Goal: Task Accomplishment & Management: Use online tool/utility

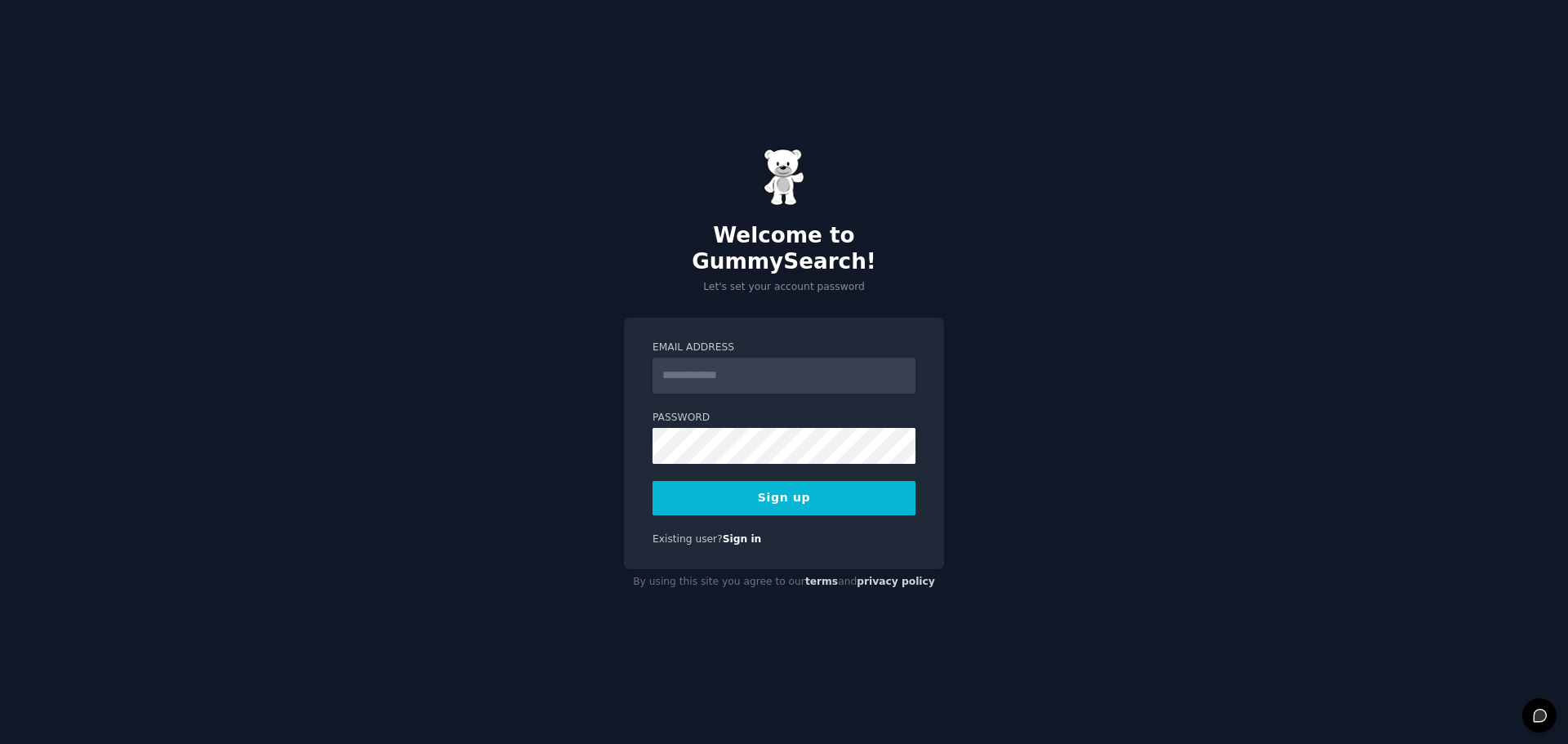
click at [750, 367] on input "Email Address" at bounding box center [783, 376] width 263 height 36
click at [661, 358] on input "Email Address" at bounding box center [783, 376] width 263 height 36
click at [563, 370] on div "Welcome to GummySearch! Let's set your account password Email Address Password …" at bounding box center [784, 372] width 1568 height 744
click at [718, 364] on input "Email Address" at bounding box center [783, 376] width 263 height 36
type input "**********"
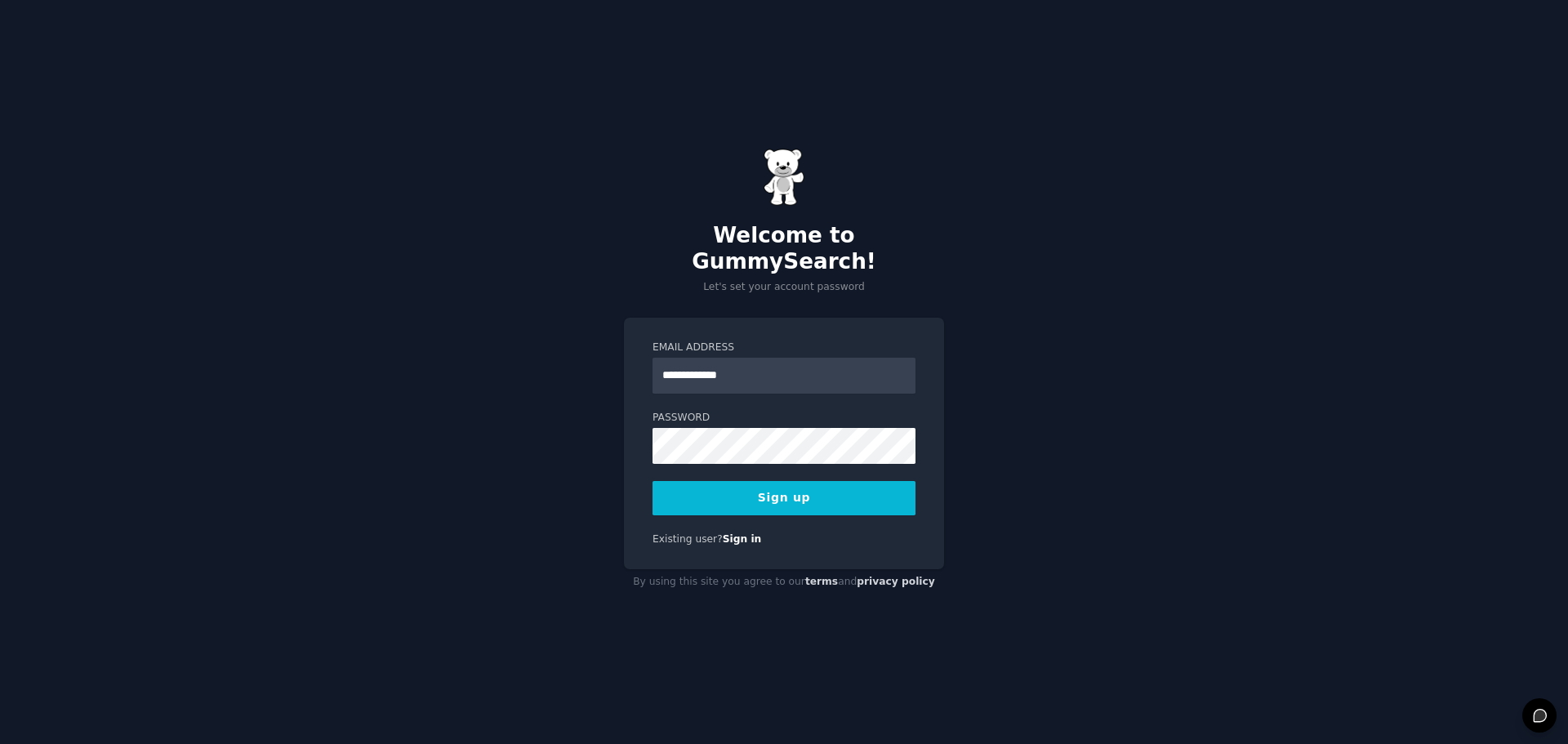
click at [732, 482] on button "Sign up" at bounding box center [783, 499] width 263 height 34
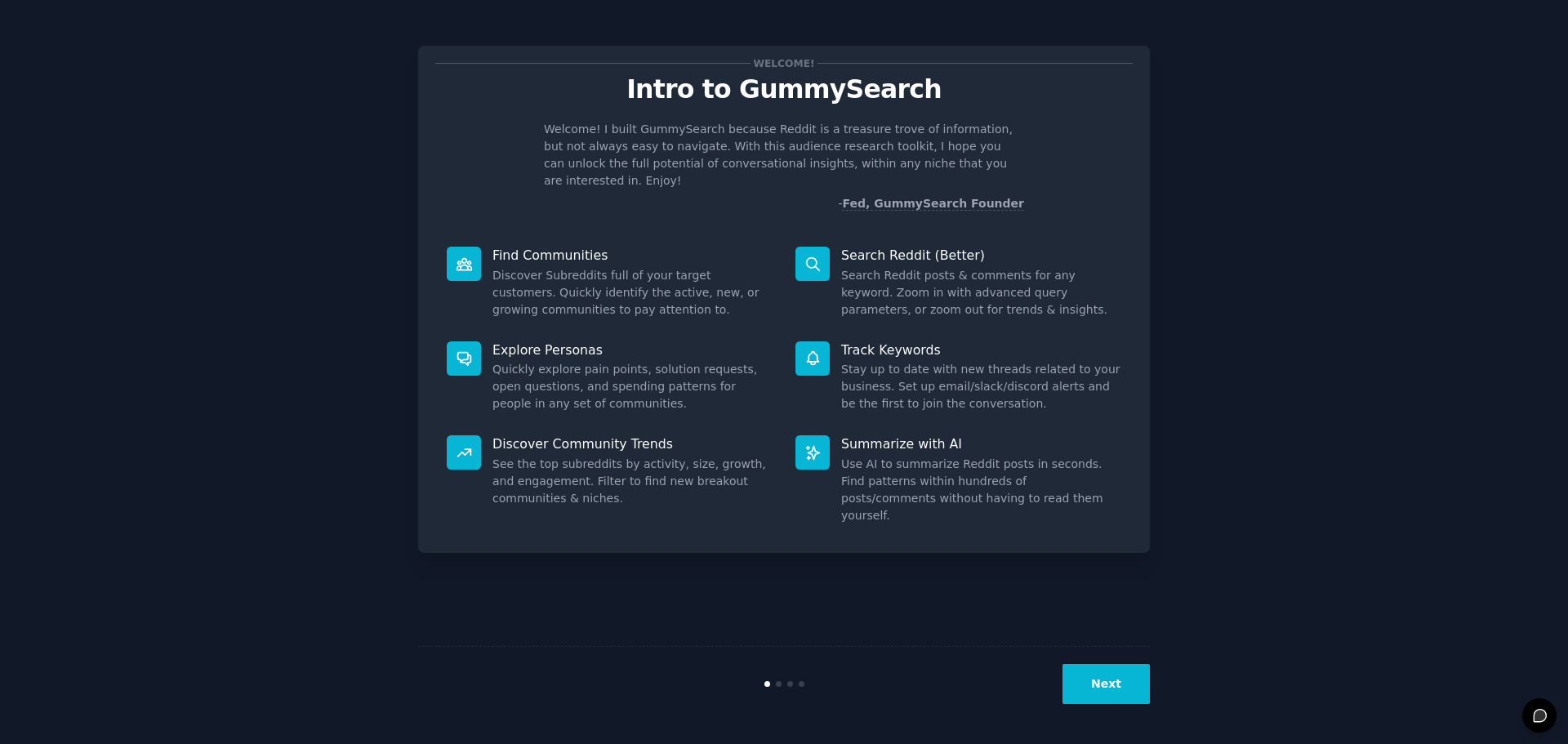
click at [1100, 679] on button "Next" at bounding box center [1106, 684] width 87 height 40
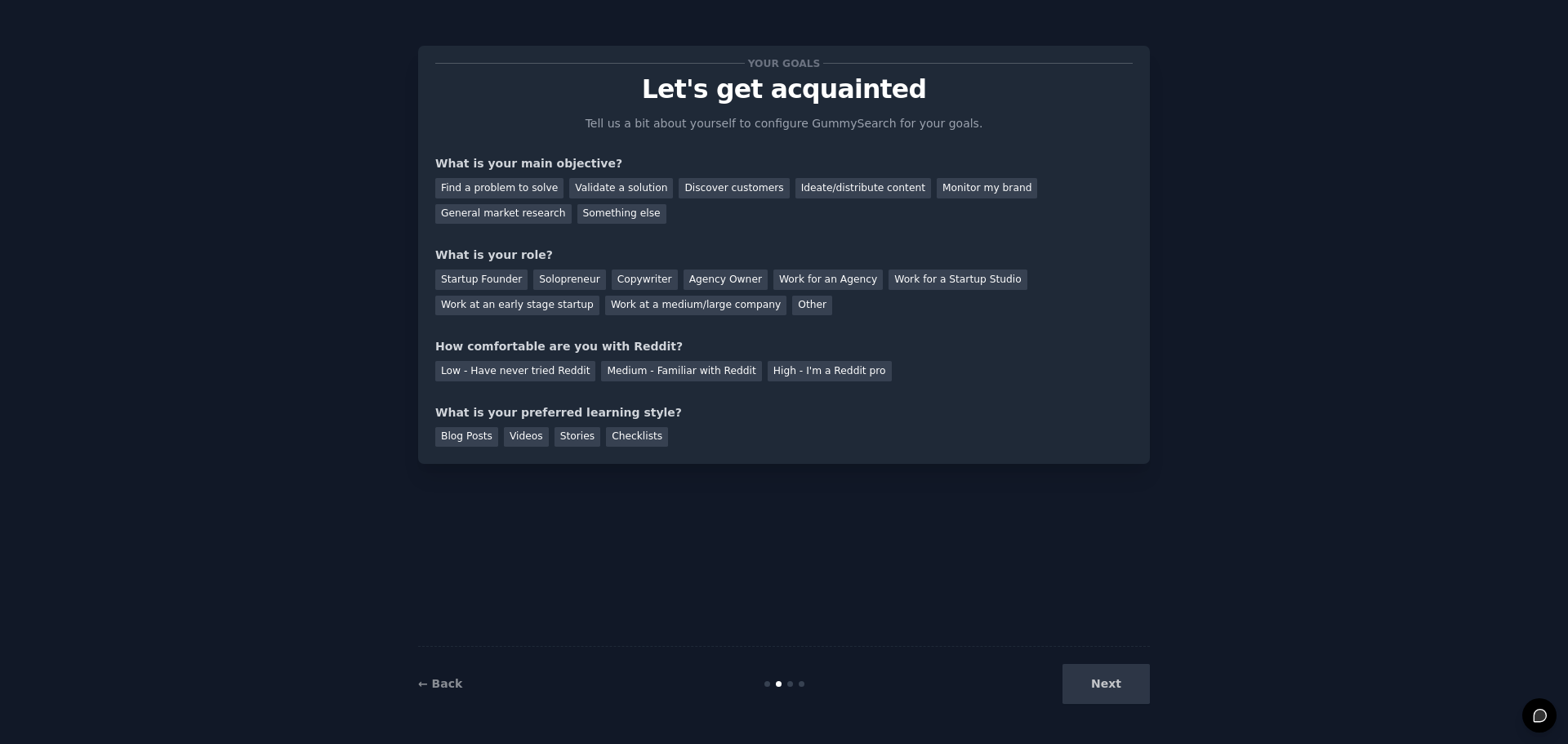
click at [1104, 671] on div "Next" at bounding box center [1027, 684] width 244 height 40
click at [1106, 679] on div "Next" at bounding box center [1027, 684] width 244 height 40
click at [710, 193] on div "Discover customers" at bounding box center [734, 188] width 110 height 21
click at [489, 277] on div "Startup Founder" at bounding box center [481, 279] width 92 height 21
click at [1126, 678] on div "Next" at bounding box center [1027, 684] width 244 height 40
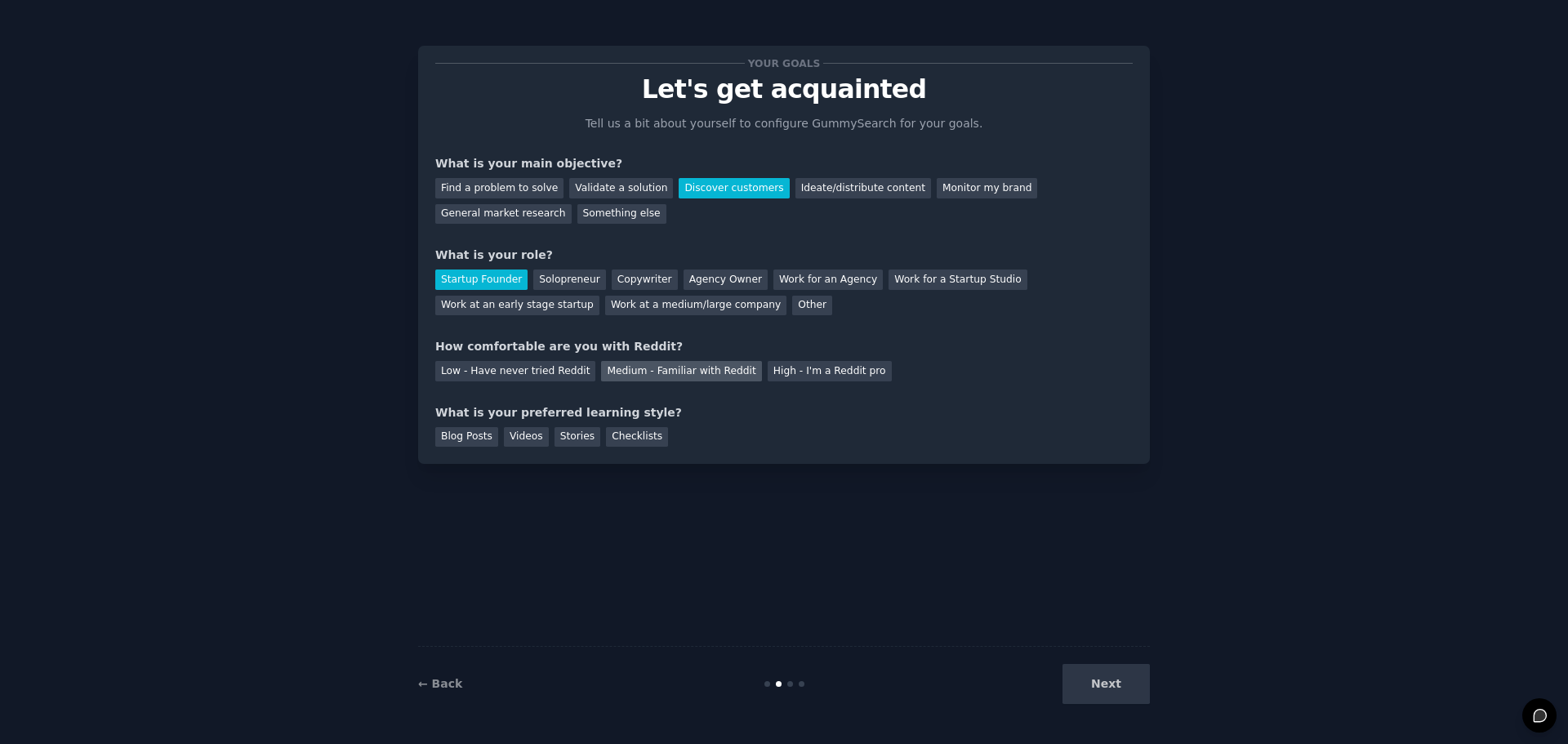
click at [619, 365] on div "Medium - Familiar with Reddit" at bounding box center [681, 371] width 160 height 21
click at [458, 437] on div "Blog Posts" at bounding box center [467, 438] width 63 height 21
click at [1111, 674] on button "Next" at bounding box center [1106, 684] width 87 height 40
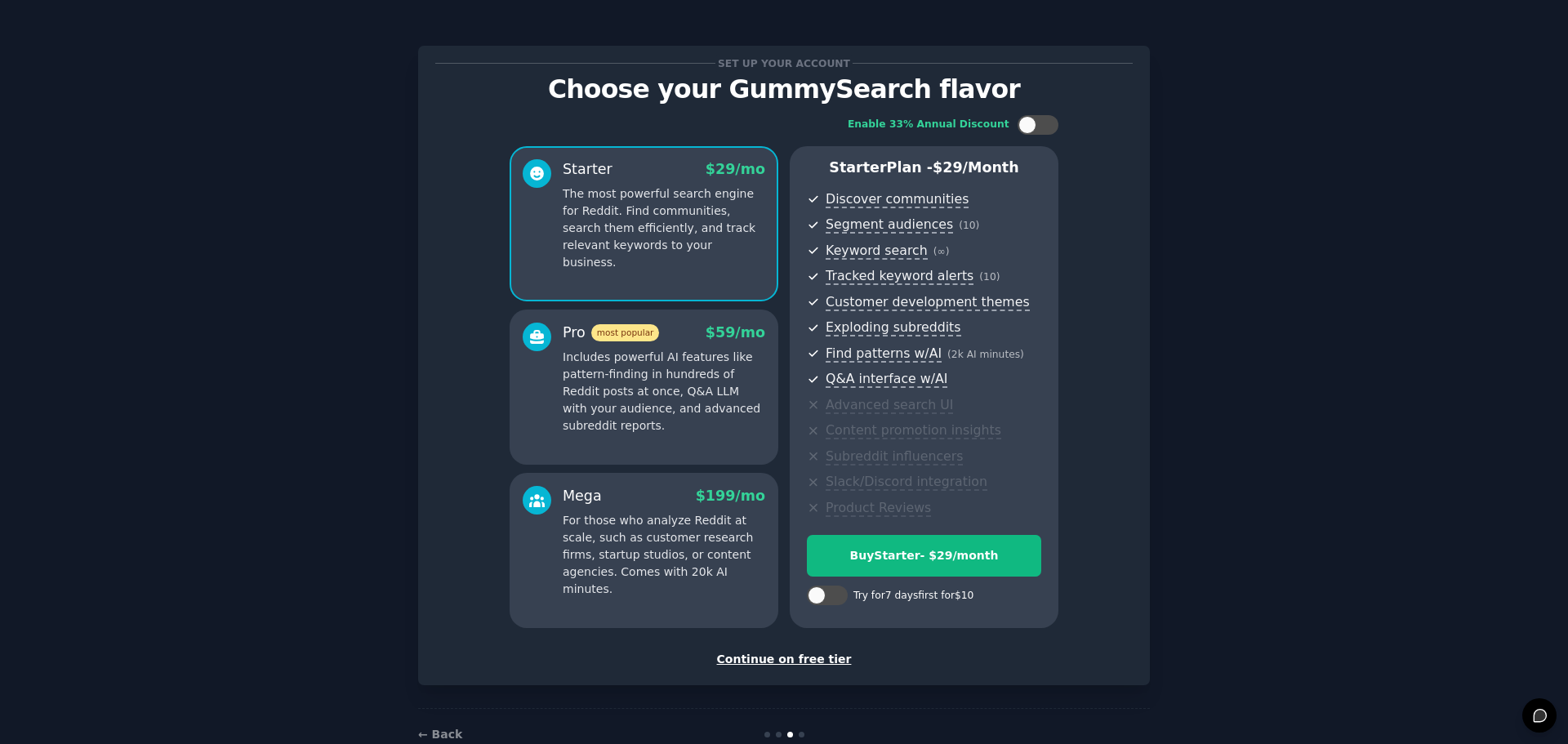
click at [812, 660] on div "Continue on free tier" at bounding box center [784, 660] width 697 height 17
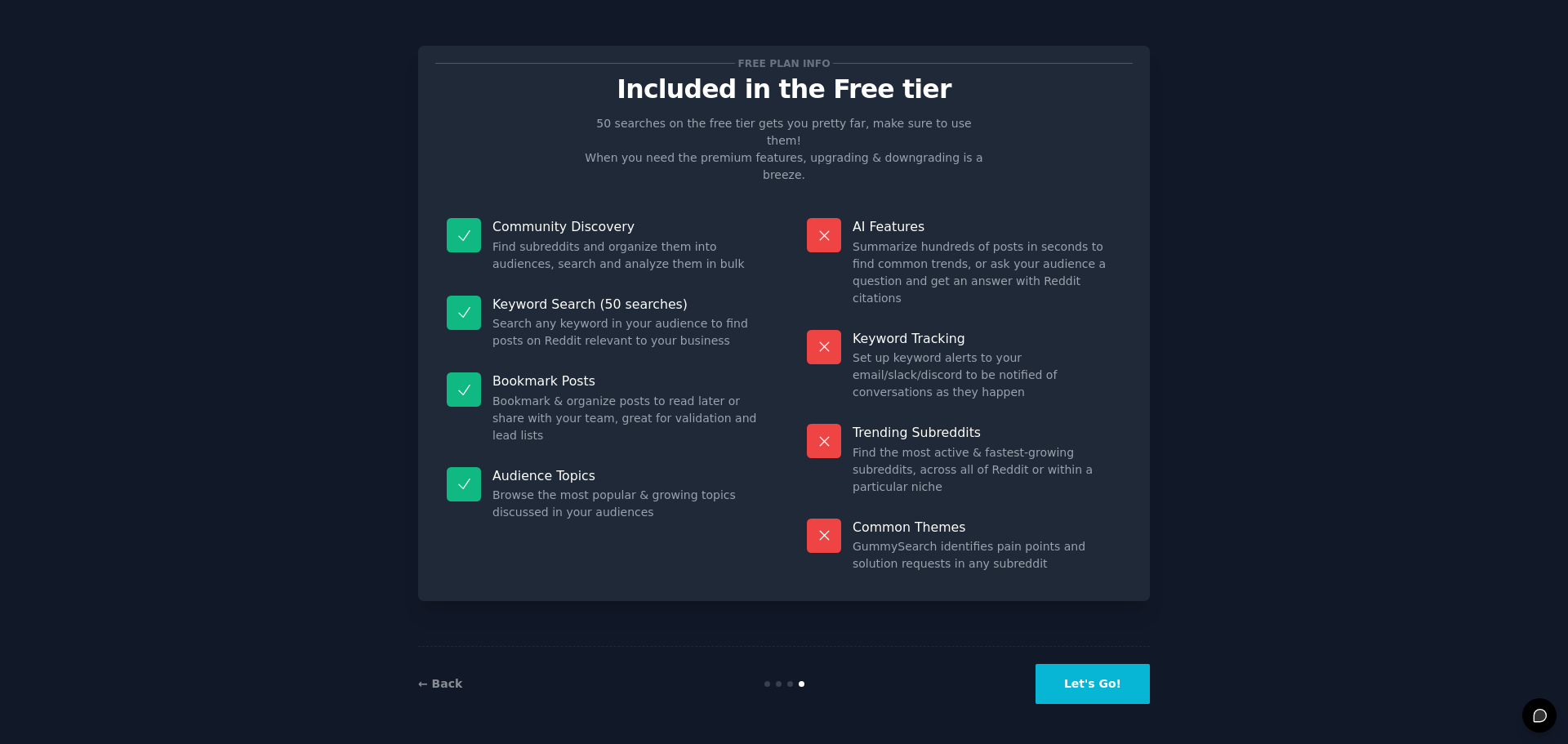
click at [1102, 675] on button "Let's Go!" at bounding box center [1092, 684] width 114 height 40
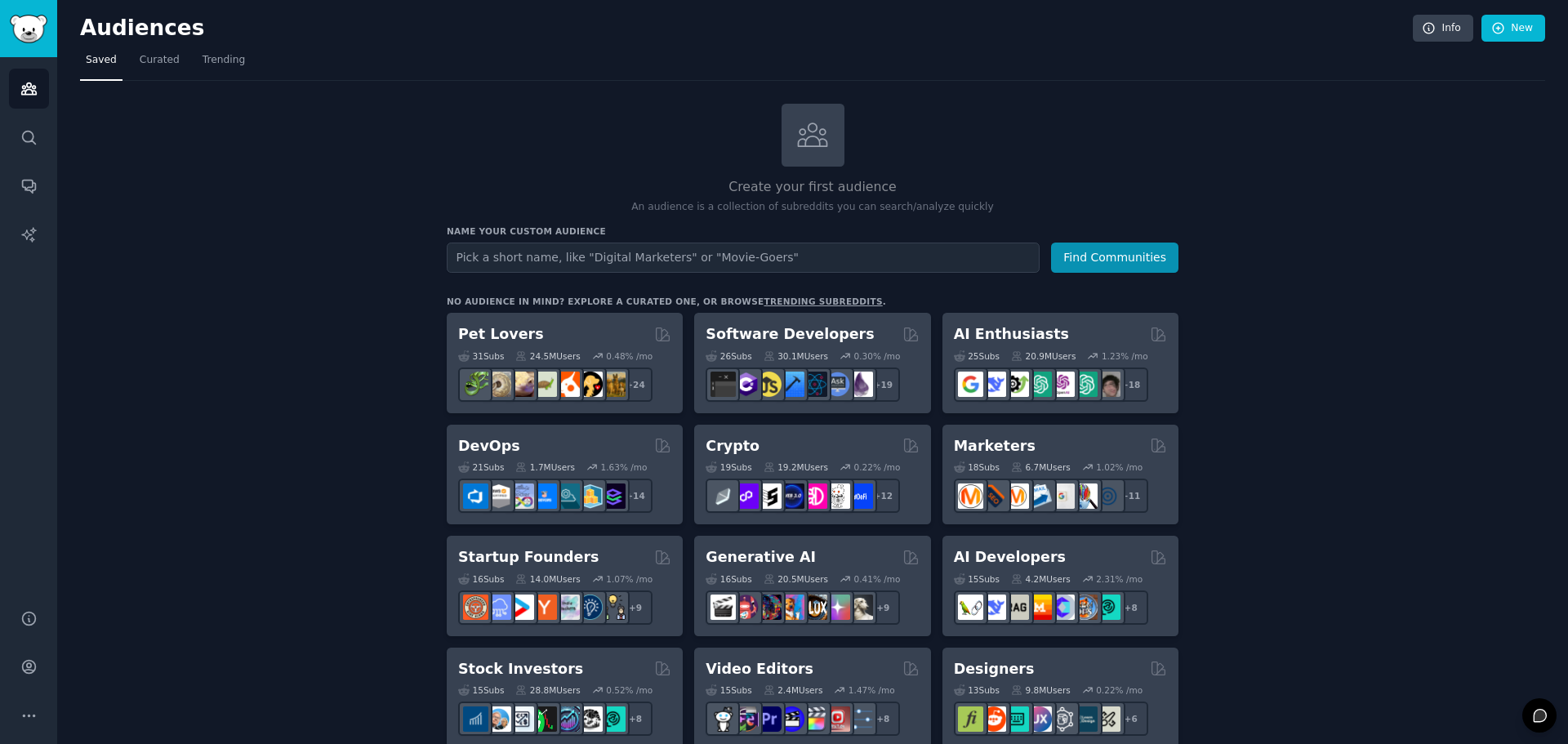
click at [517, 240] on div "Name your custom audience Audience Name Find Communities" at bounding box center [812, 249] width 732 height 48
click at [520, 248] on input "text" at bounding box center [743, 258] width 593 height 31
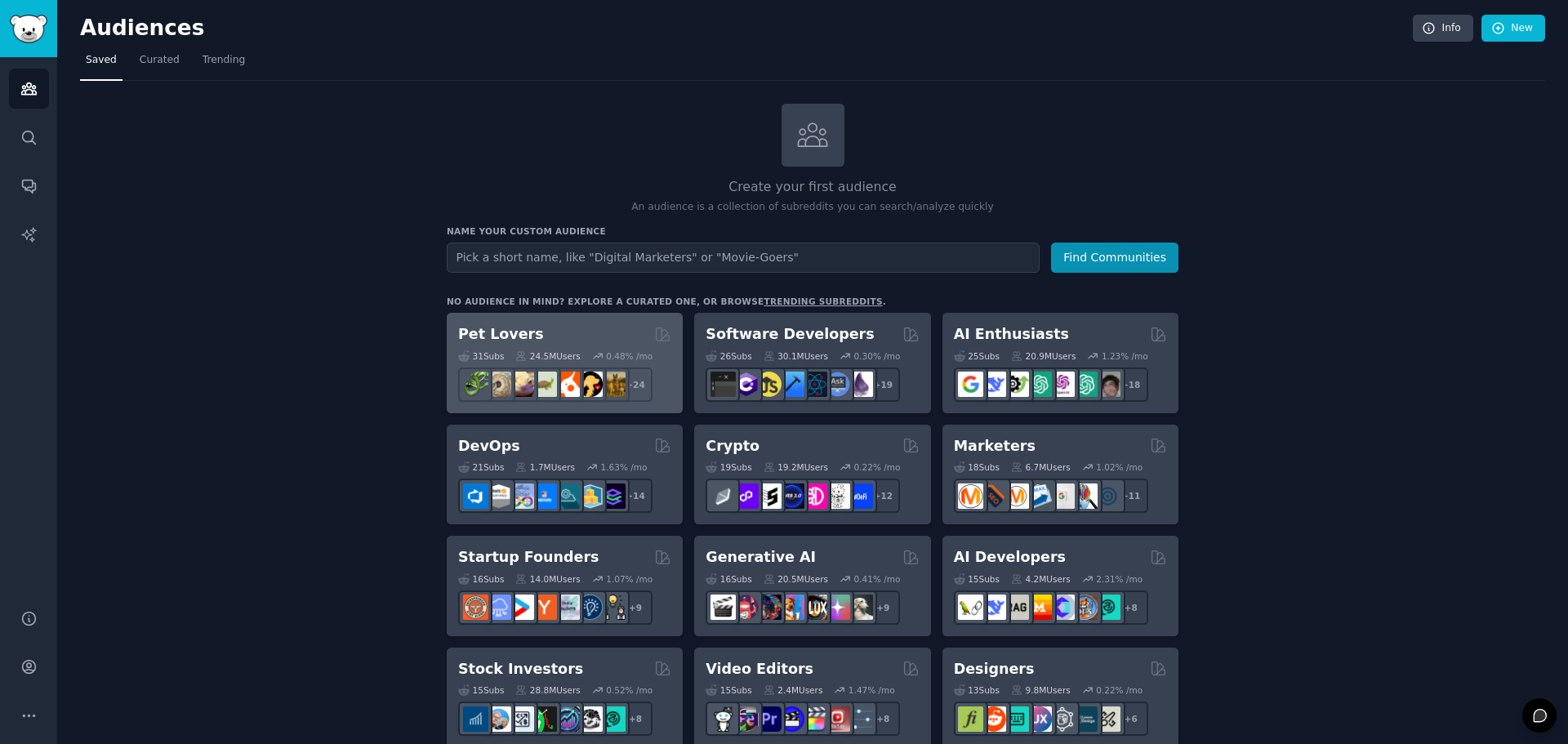
click at [596, 341] on div "Pet Lovers" at bounding box center [564, 334] width 213 height 21
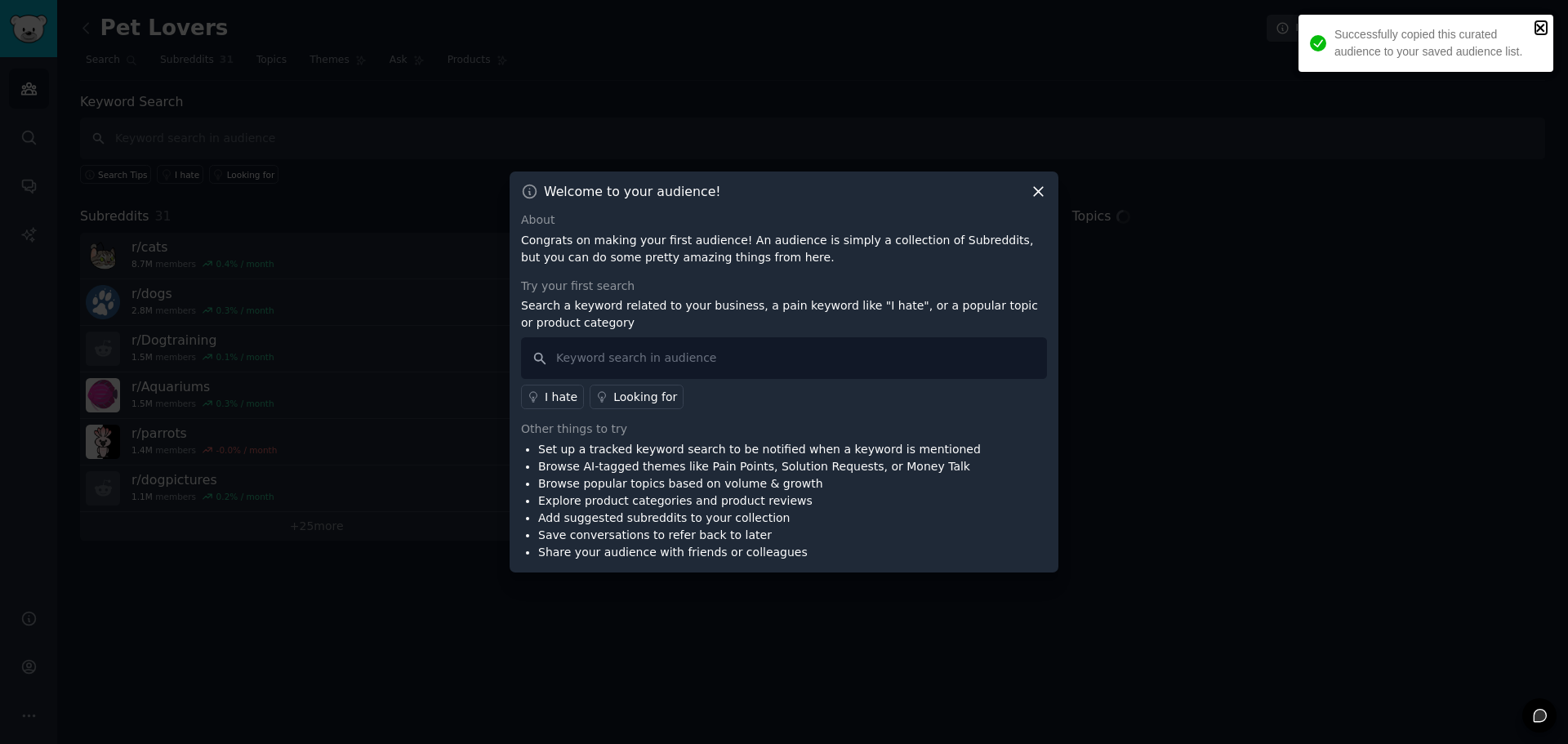
click at [1537, 25] on icon "close" at bounding box center [1539, 27] width 8 height 8
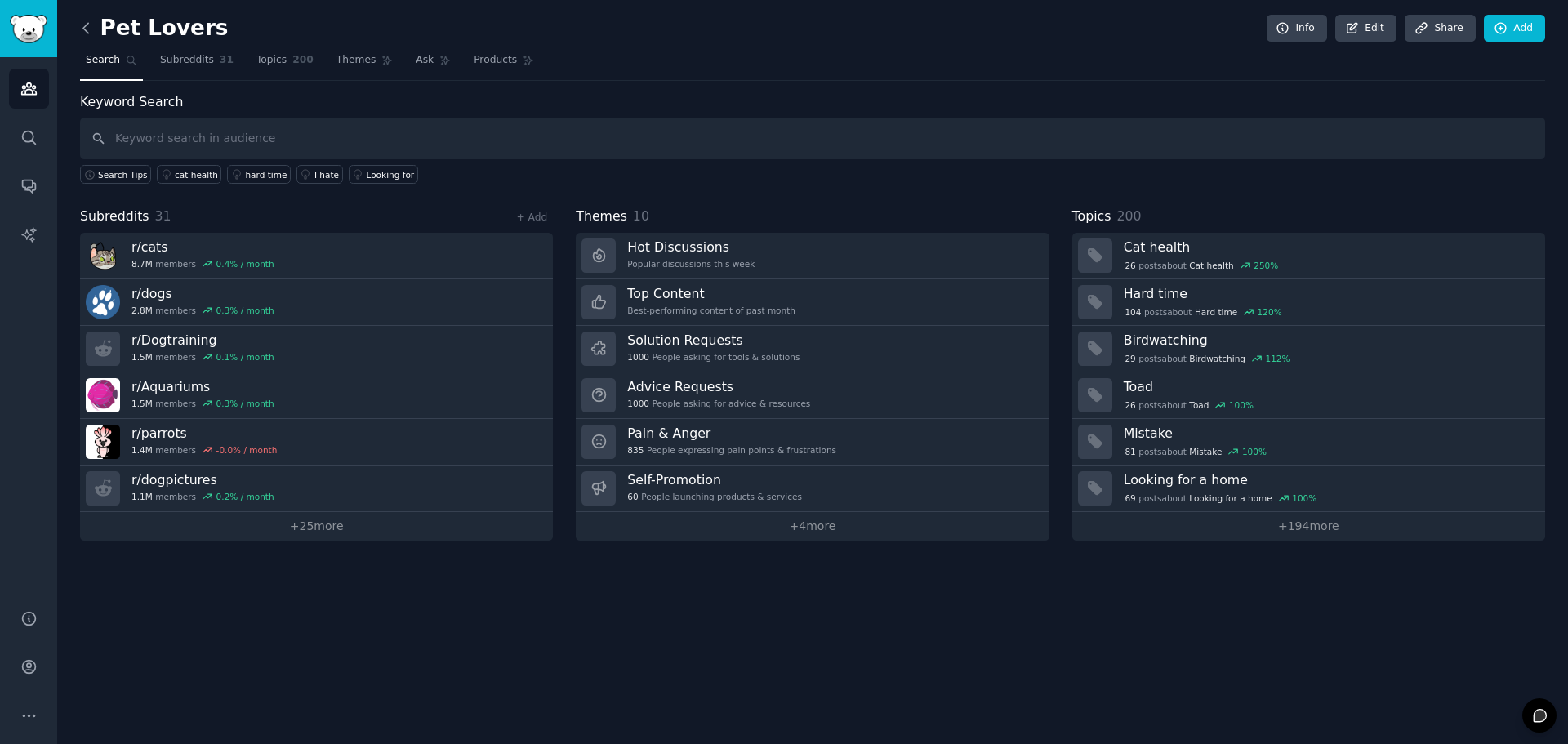
click at [84, 23] on icon at bounding box center [85, 28] width 17 height 17
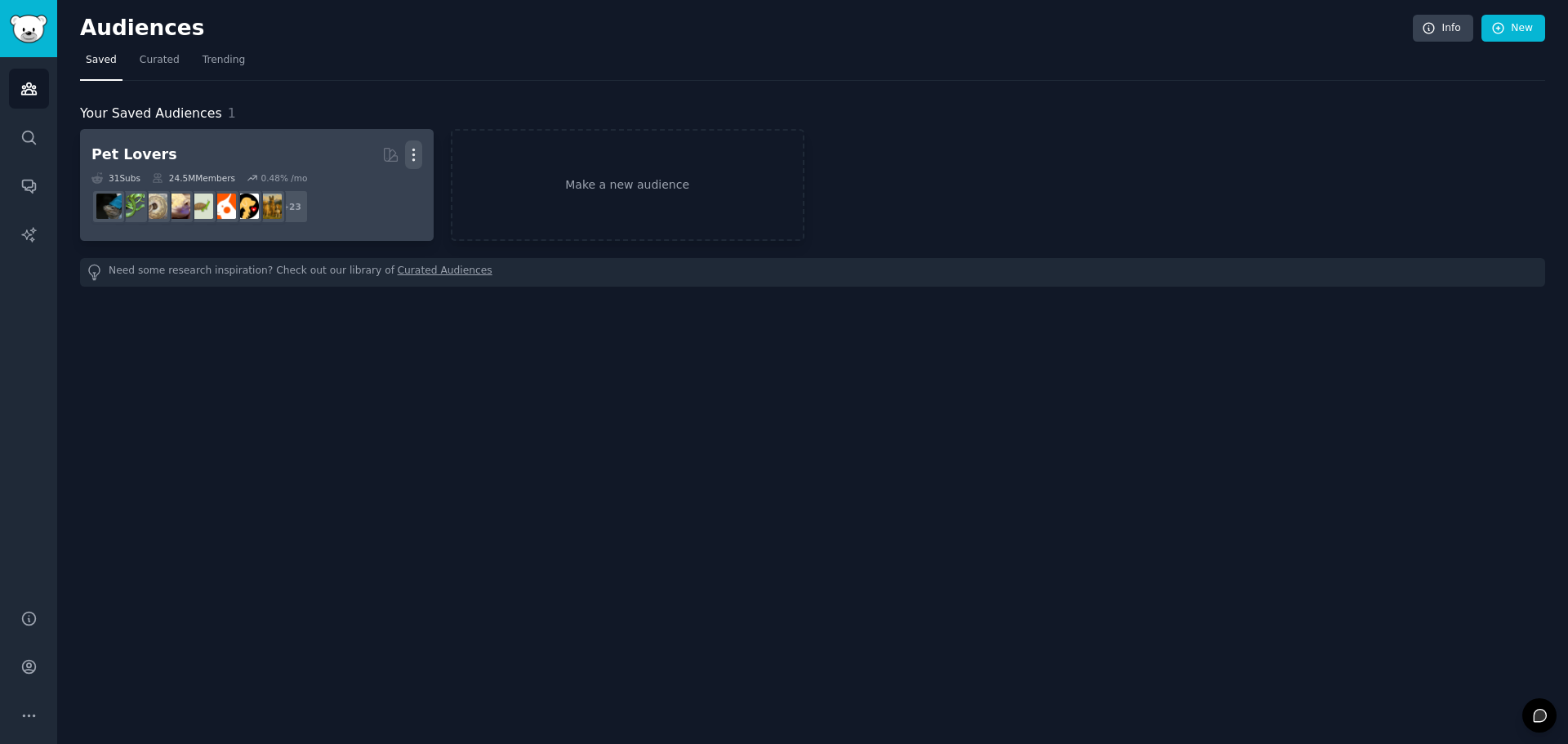
click at [414, 154] on icon "button" at bounding box center [413, 155] width 2 height 12
click at [373, 195] on p "Delete" at bounding box center [369, 189] width 38 height 17
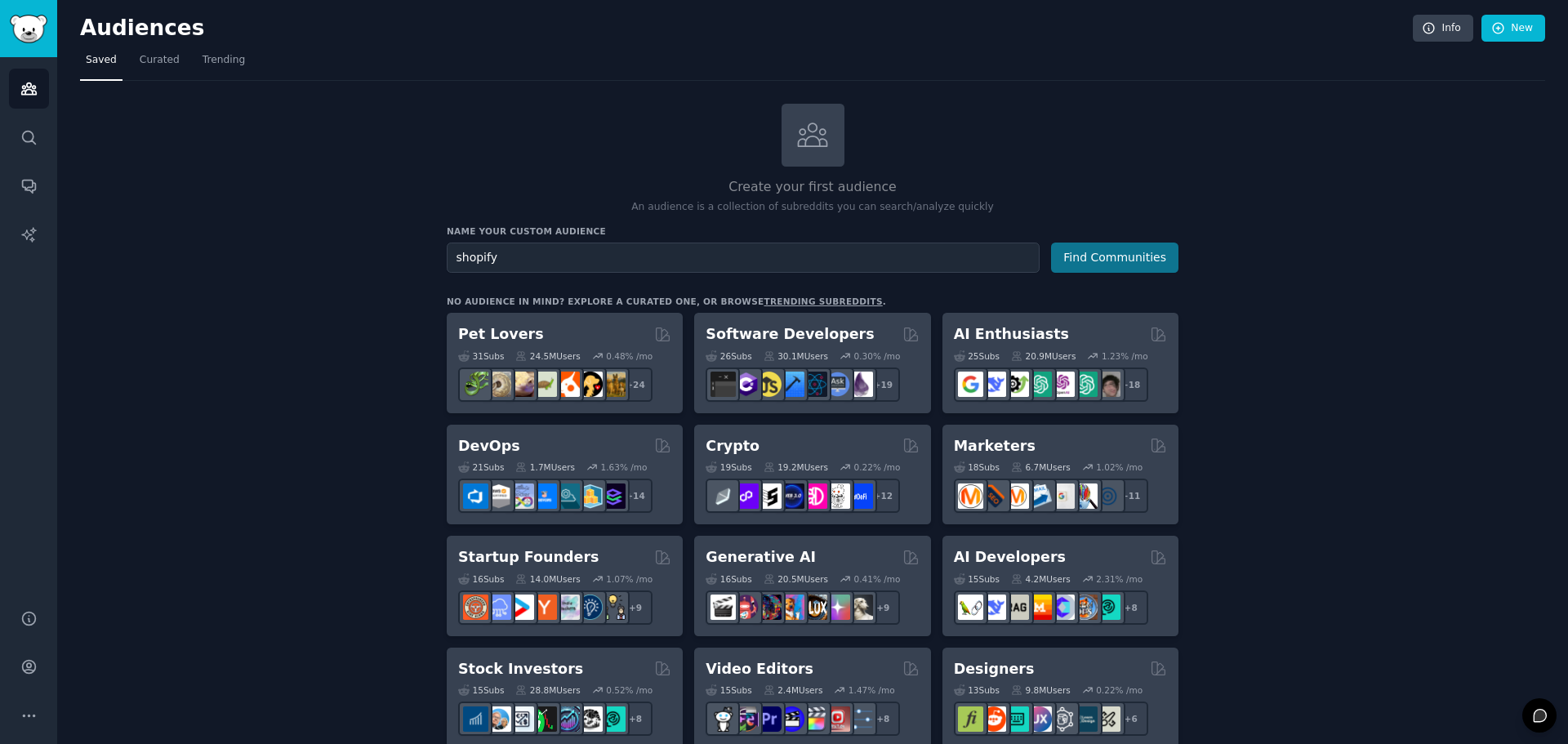
type input "shopify"
click at [1097, 263] on button "Find Communities" at bounding box center [1114, 258] width 128 height 31
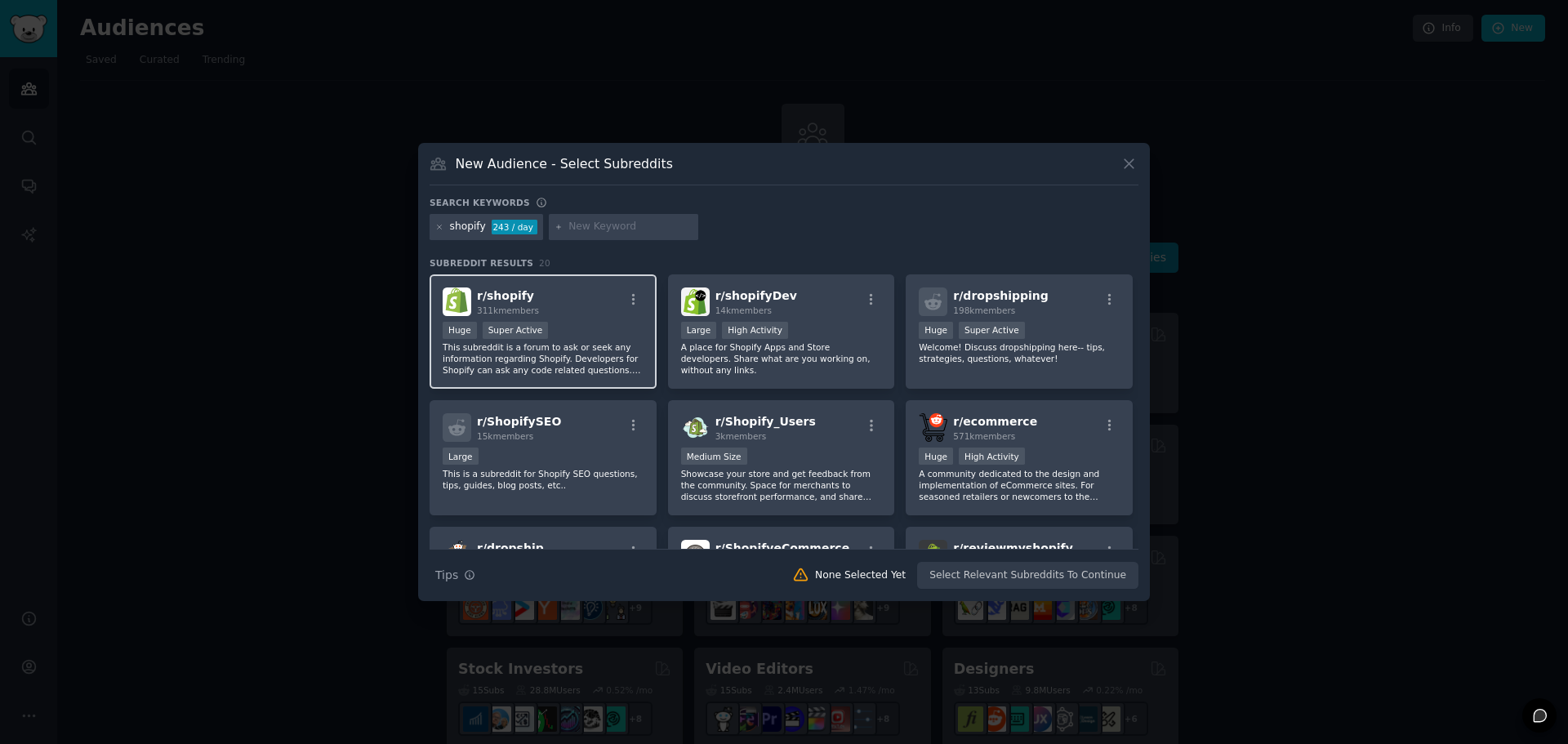
click at [586, 286] on div "r/ shopify 311k members Huge Super Active This subreddit is a forum to ask or s…" at bounding box center [542, 332] width 227 height 115
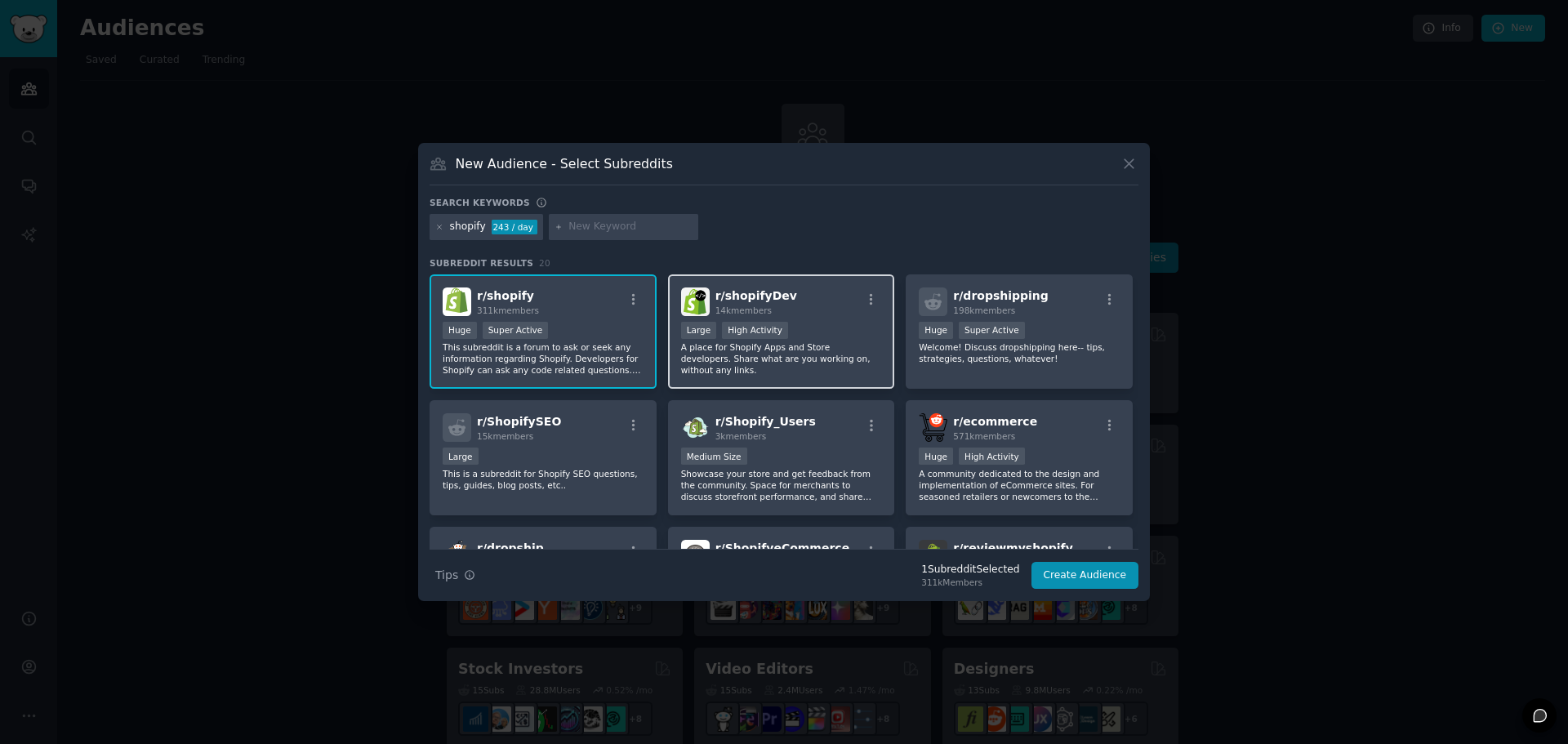
click at [781, 285] on div "r/ shopifyDev 14k members Large High Activity A place for Shopify Apps and Stor…" at bounding box center [781, 332] width 227 height 115
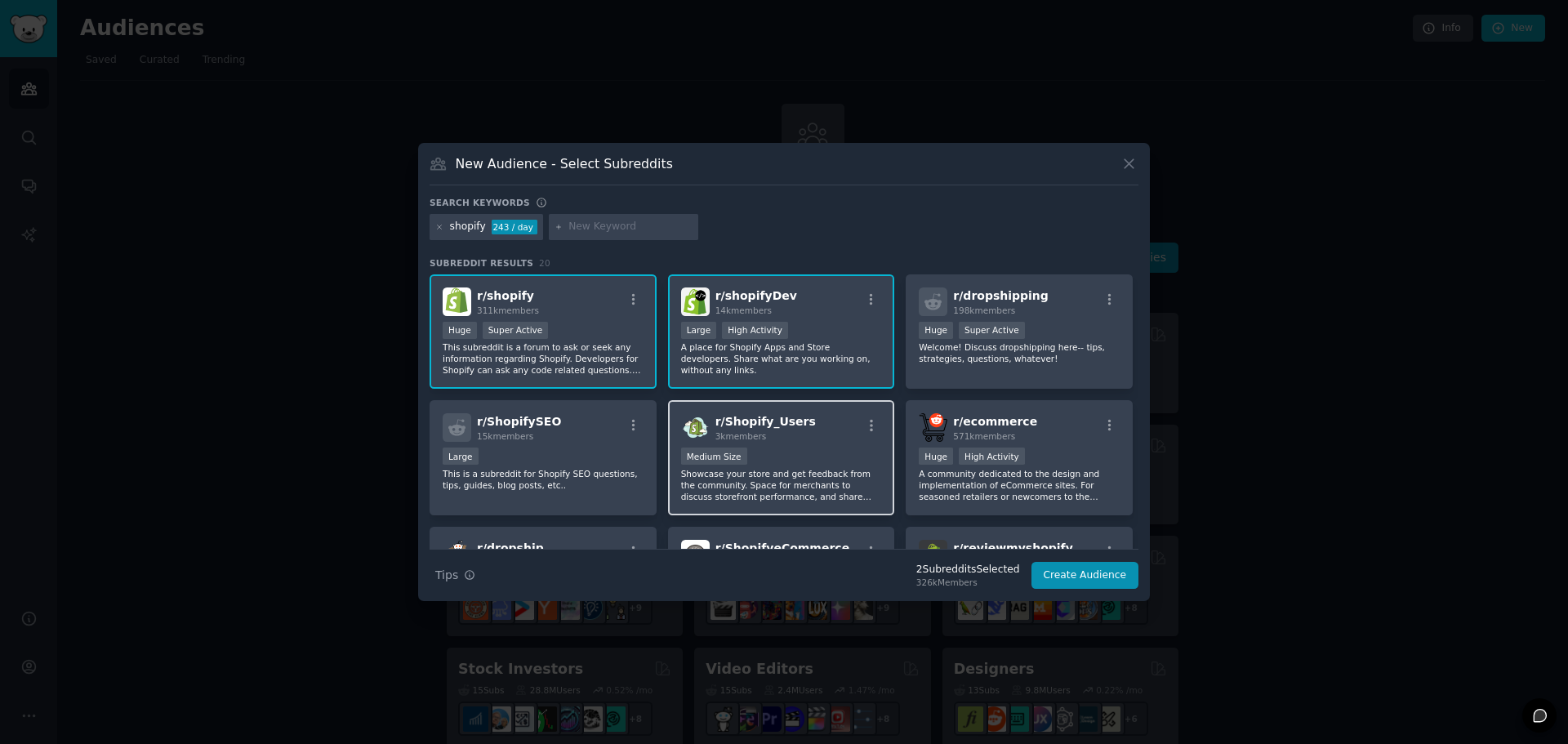
click at [782, 413] on h2 "r/ Shopify_Users 3k members" at bounding box center [765, 428] width 101 height 29
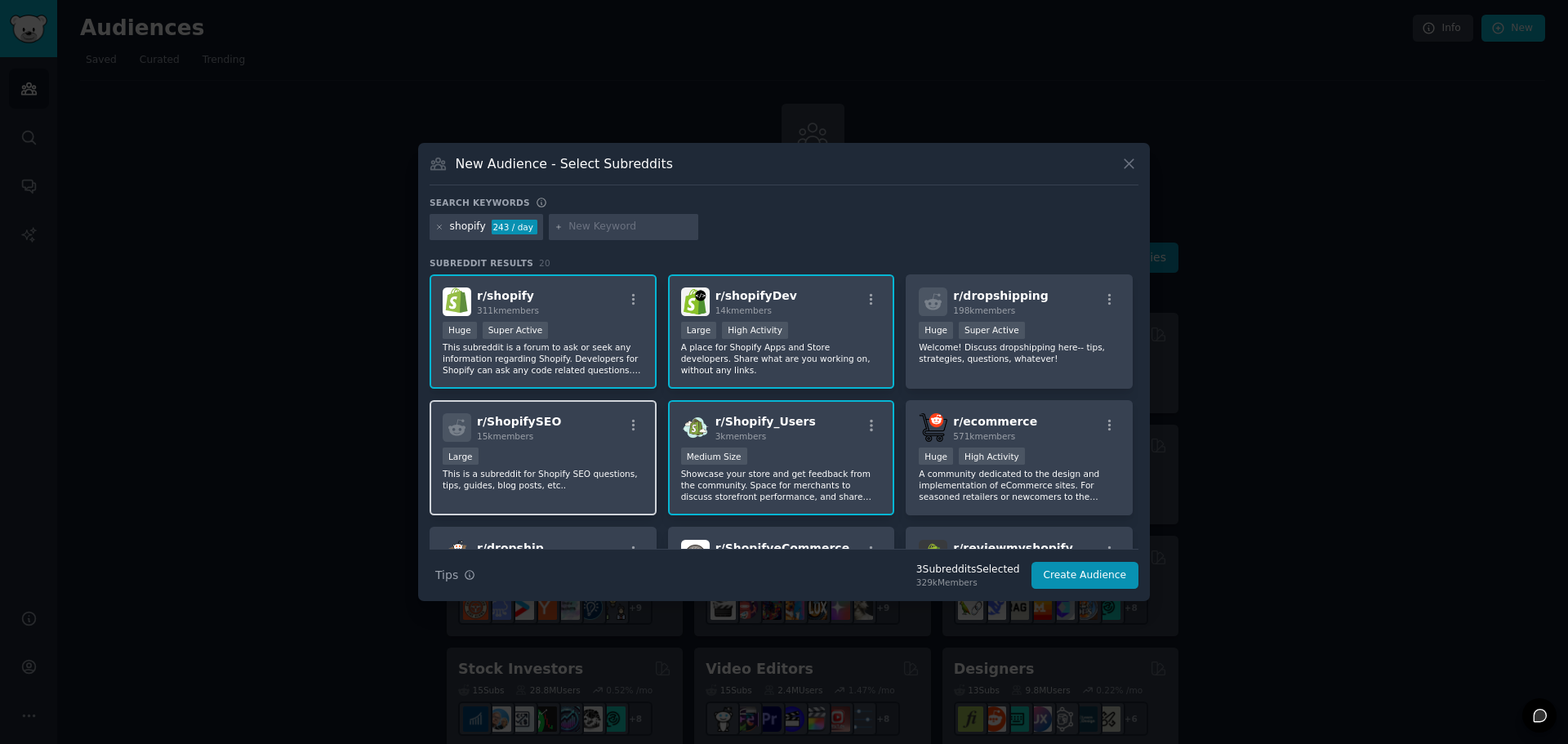
click at [587, 436] on div "r/ ShopifySEO 15k members" at bounding box center [543, 428] width 201 height 29
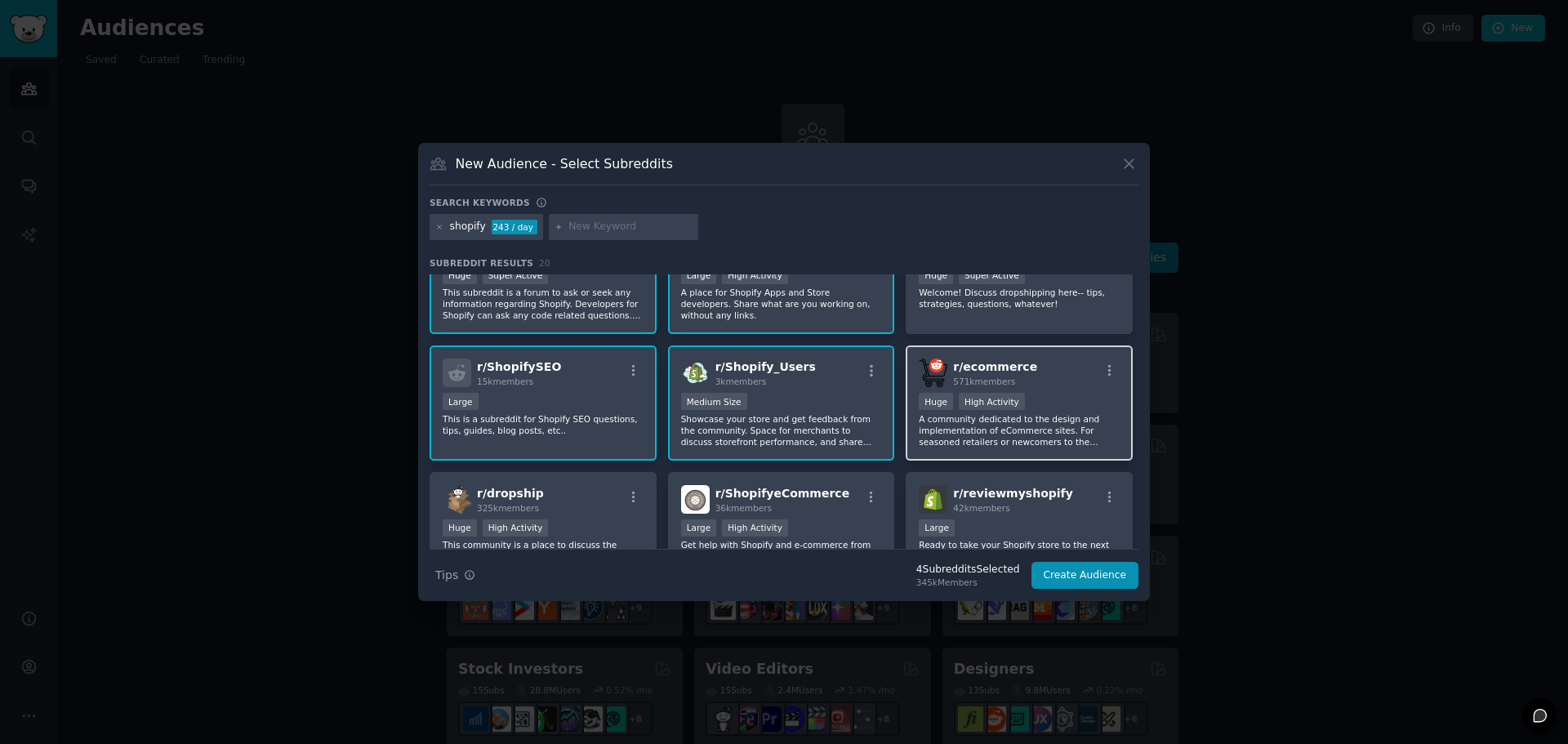
scroll to position [82, 0]
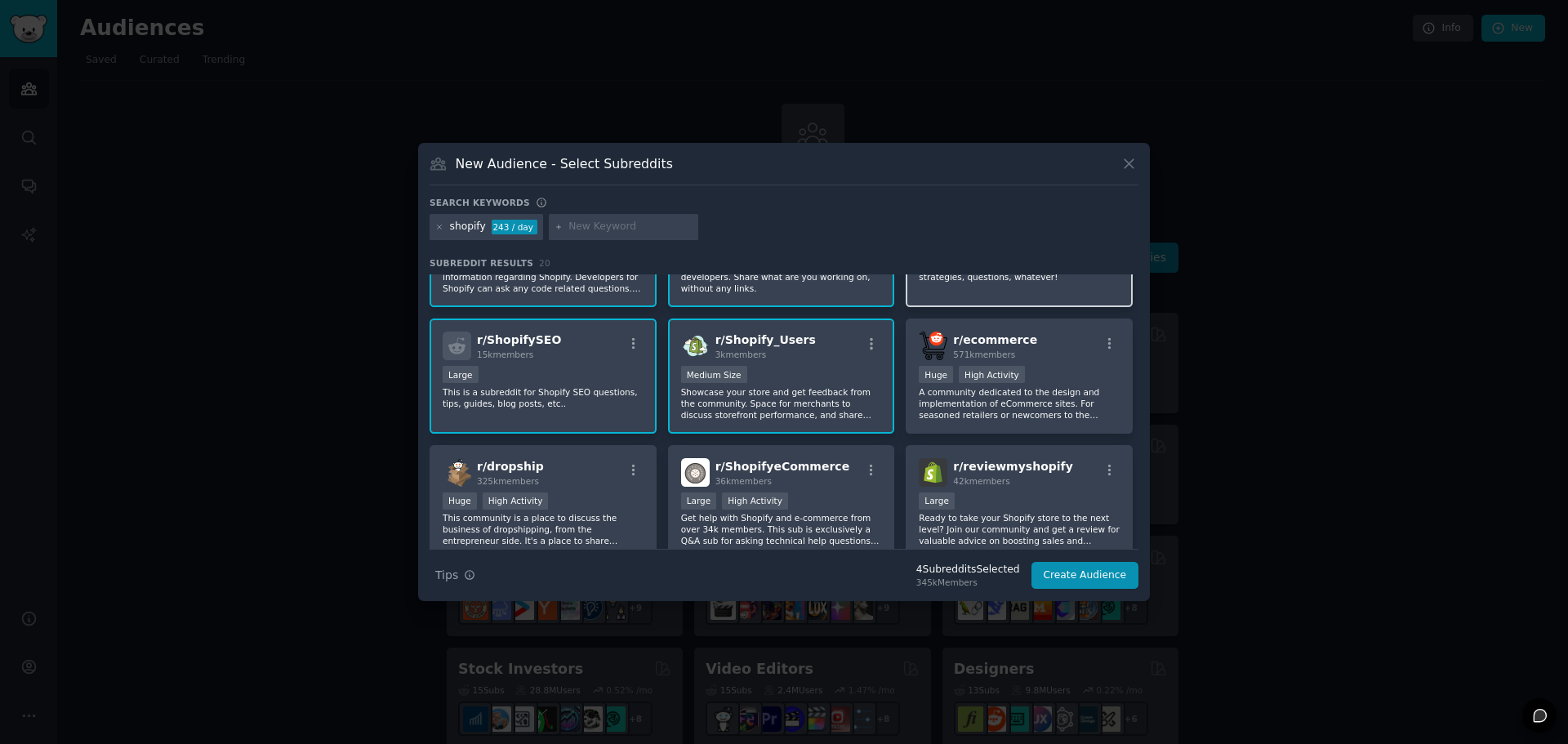
click at [1032, 285] on div "r/ dropshipping 198k members Huge Super Active Welcome! Discuss dropshipping he…" at bounding box center [1018, 251] width 227 height 115
click at [1095, 571] on button "Create Audience" at bounding box center [1085, 576] width 108 height 28
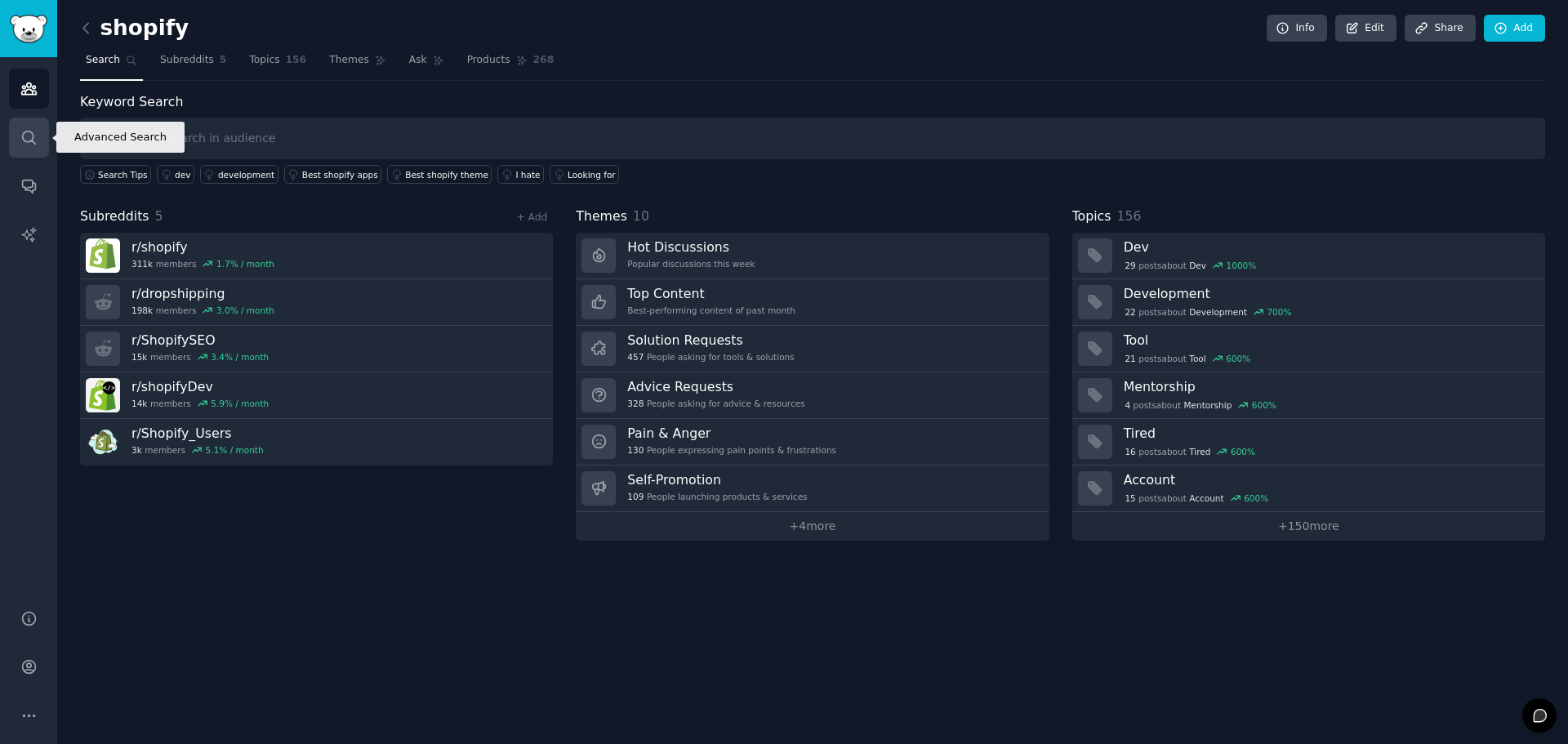
click at [36, 134] on icon "Sidebar" at bounding box center [29, 137] width 17 height 17
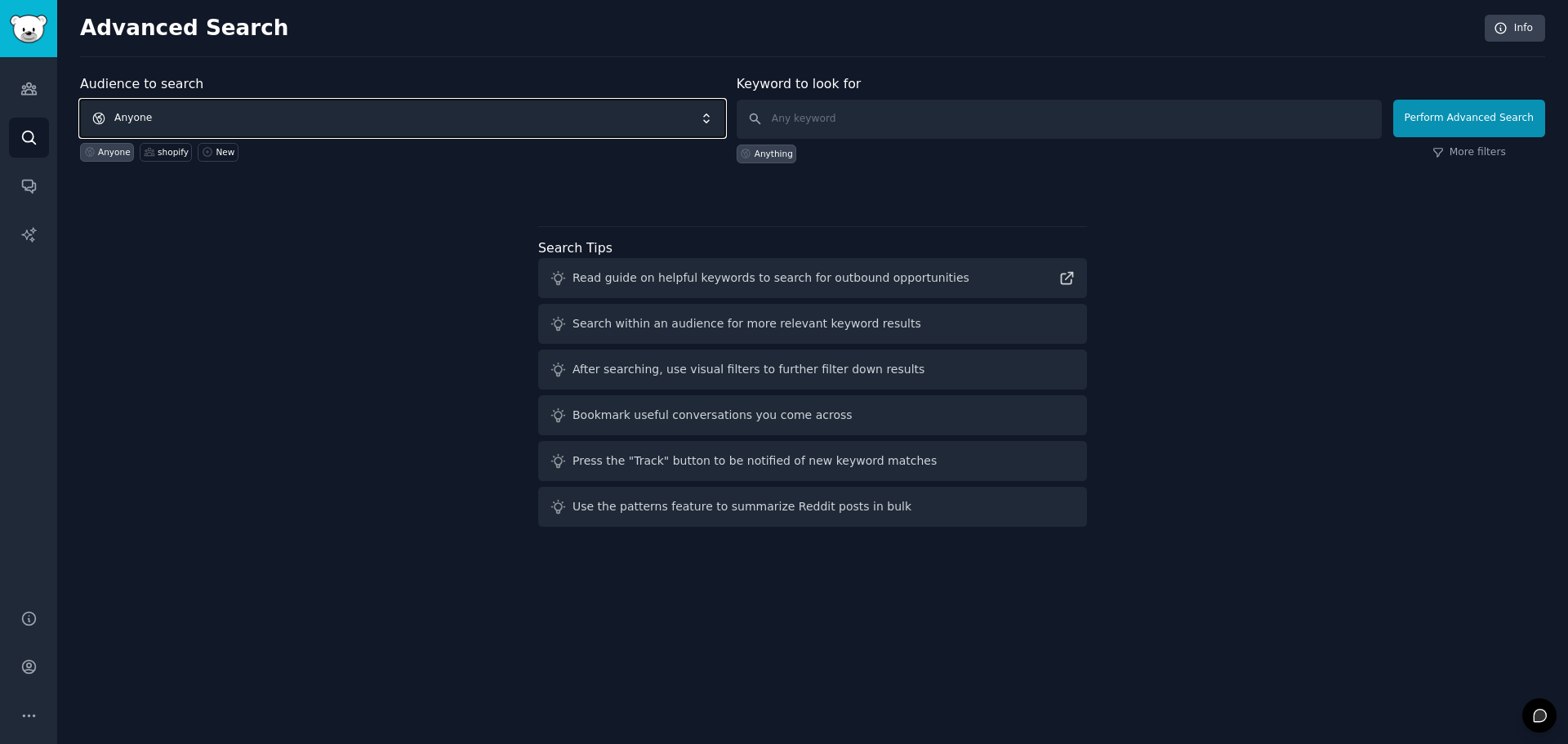
click at [294, 126] on span "Anyone" at bounding box center [402, 119] width 645 height 38
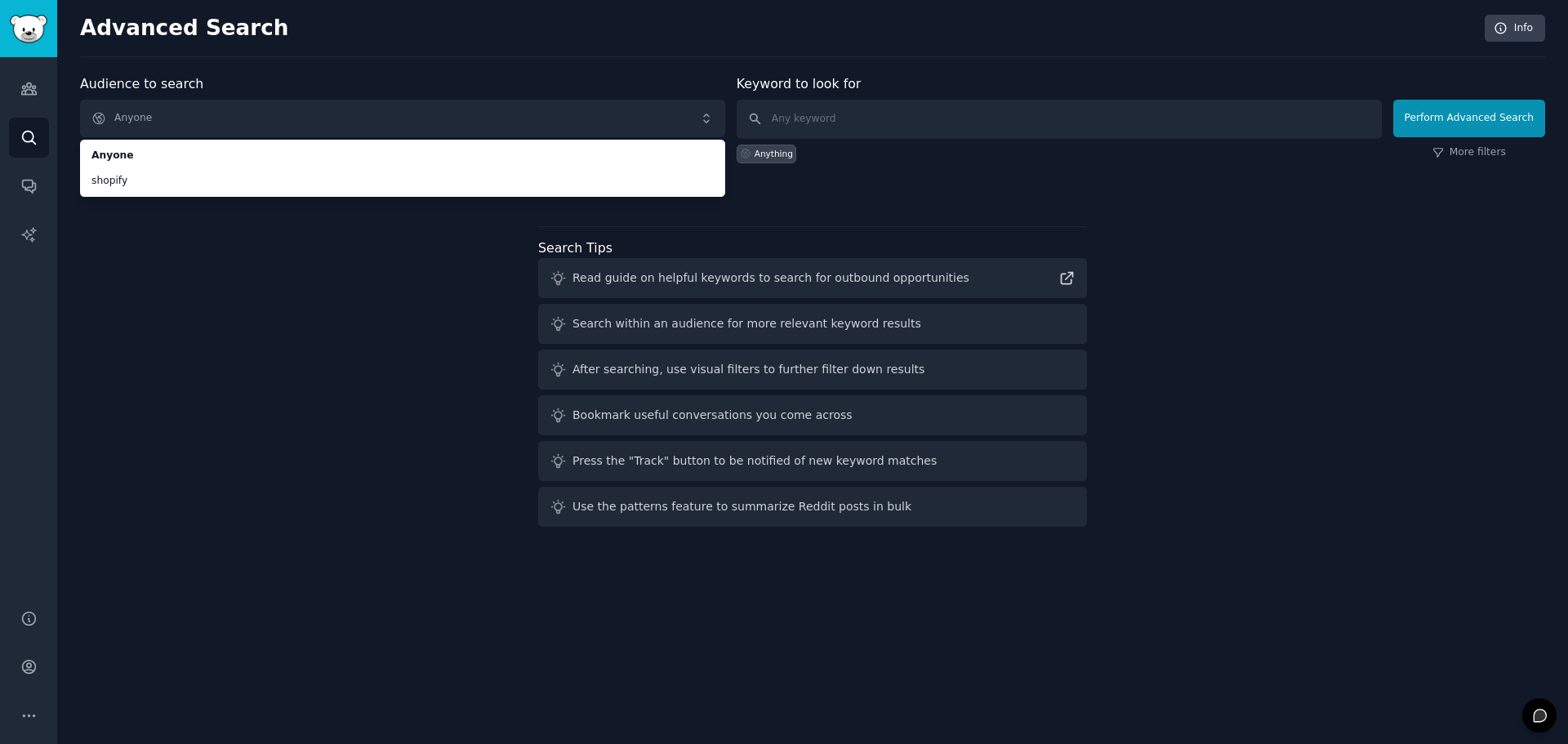
click at [236, 262] on div "Audience to search Anyone Anyone shopify Anyone shopify New Keyword to look for…" at bounding box center [812, 304] width 1465 height 459
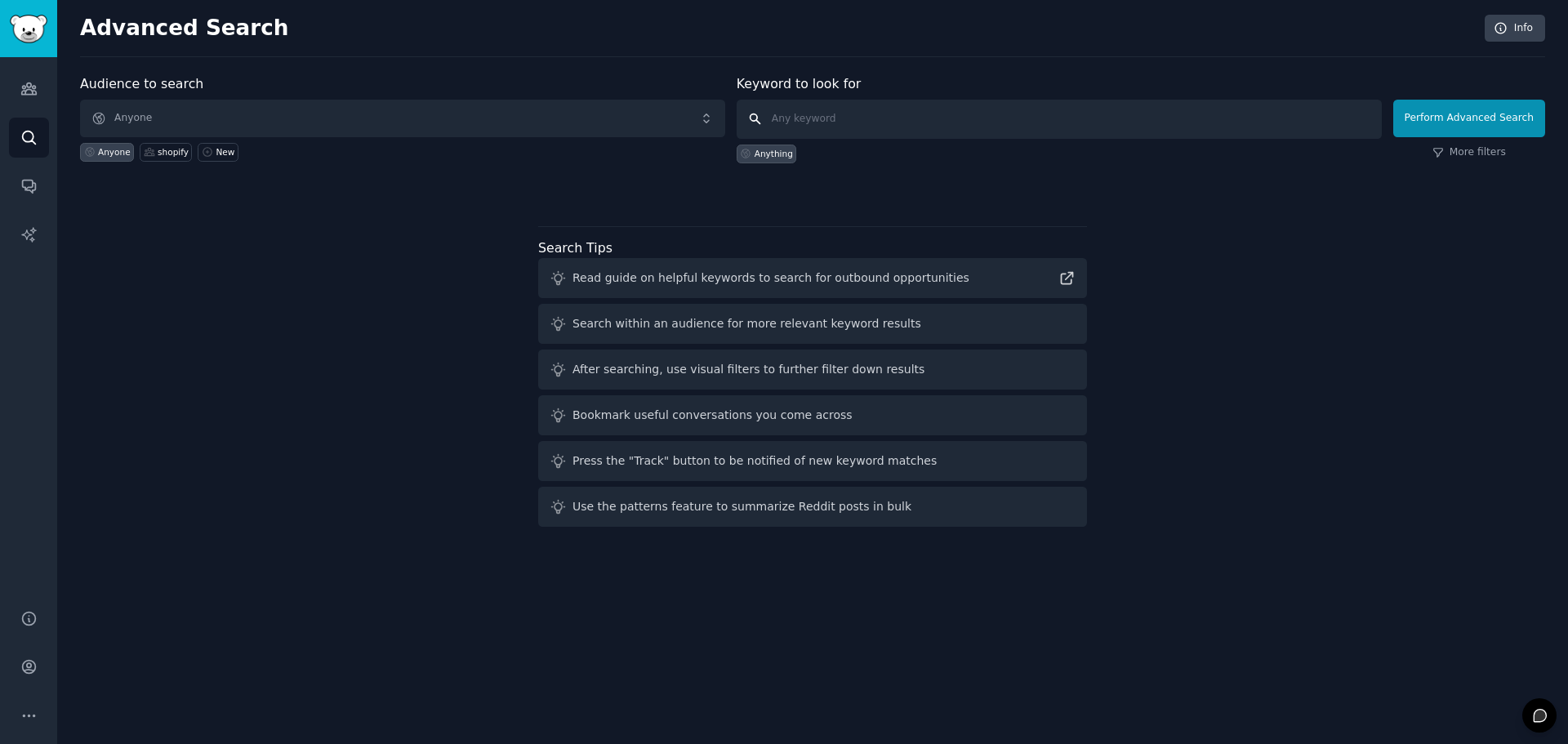
click at [826, 118] on input "text" at bounding box center [1059, 120] width 645 height 40
click at [581, 199] on div "Audience to search Anyone Anyone shopify New Keyword to look for Anything Perfo…" at bounding box center [812, 304] width 1465 height 459
click at [31, 84] on icon "Sidebar" at bounding box center [29, 89] width 14 height 12
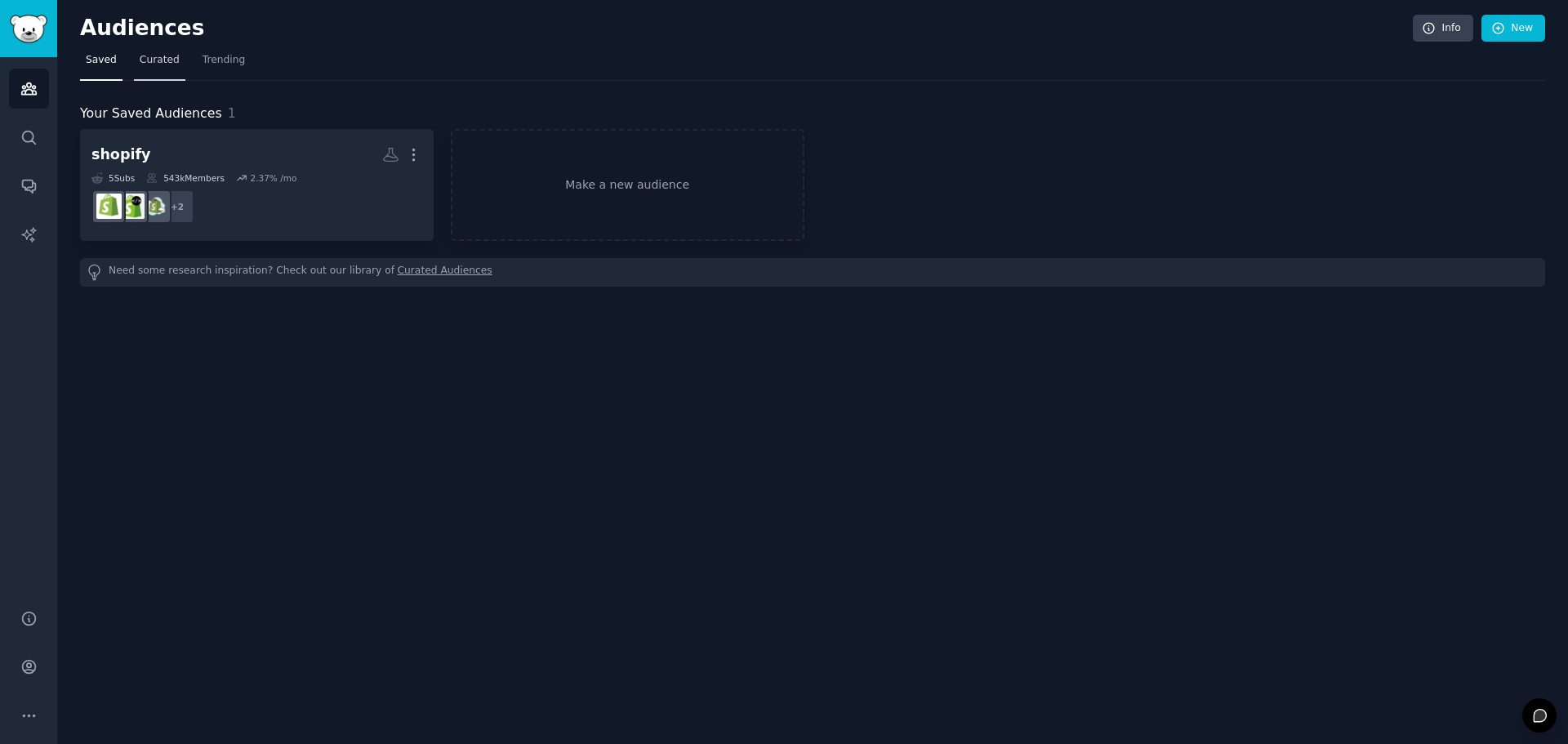
click at [161, 65] on span "Curated" at bounding box center [159, 60] width 40 height 14
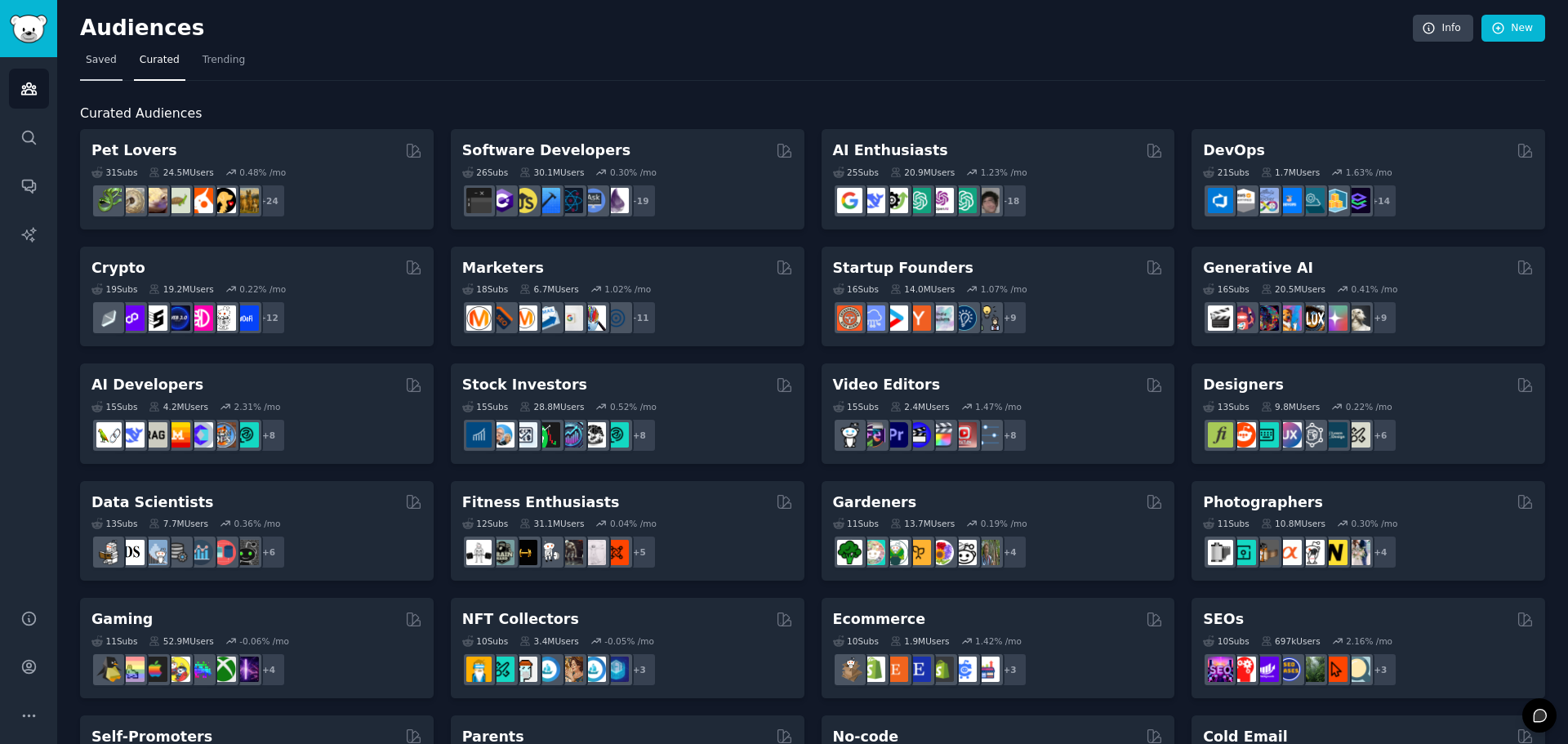
click at [100, 61] on span "Saved" at bounding box center [101, 60] width 31 height 14
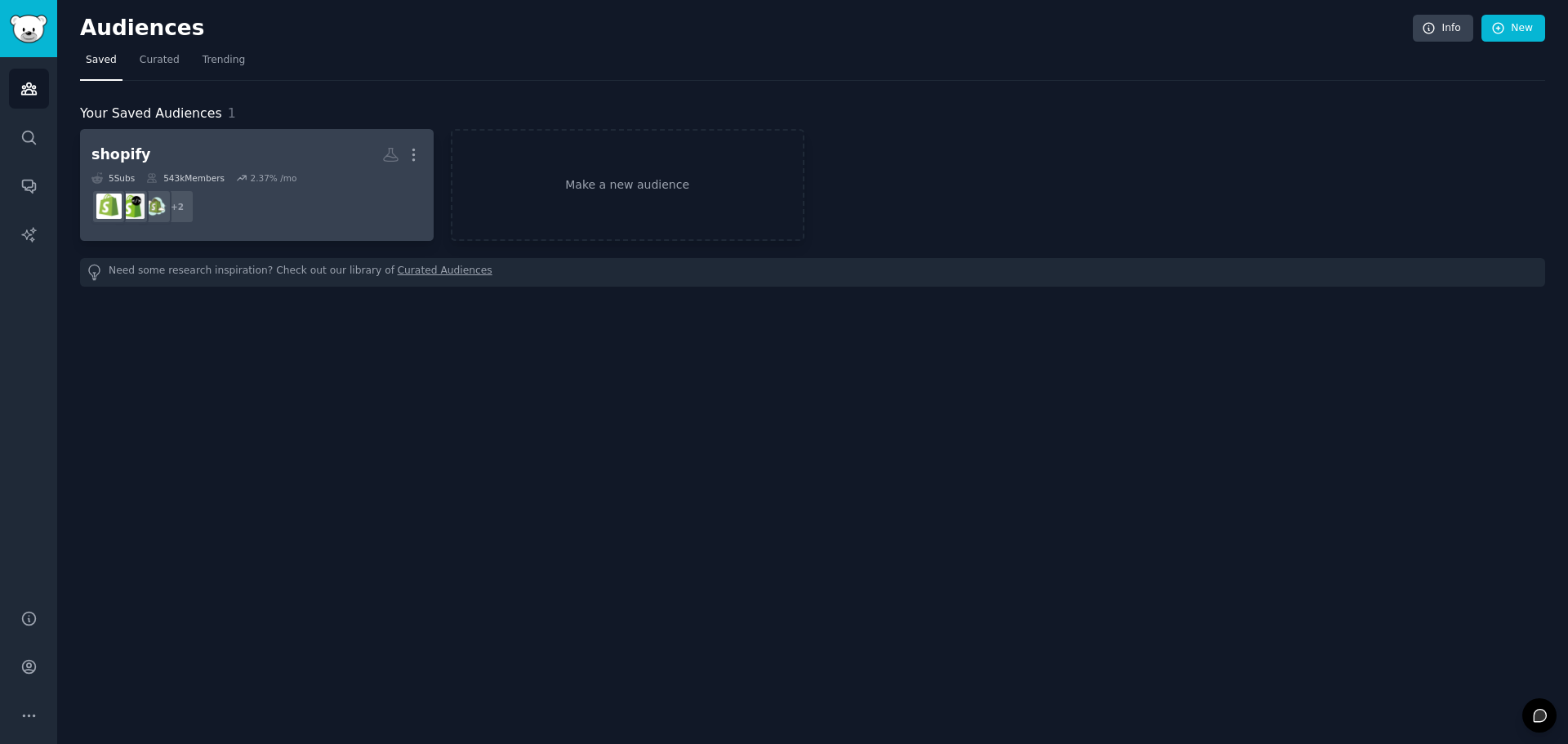
click at [293, 169] on div "shopify More 5 Sub s 543k Members 2.37 % /mo + 2" at bounding box center [257, 184] width 330 height 89
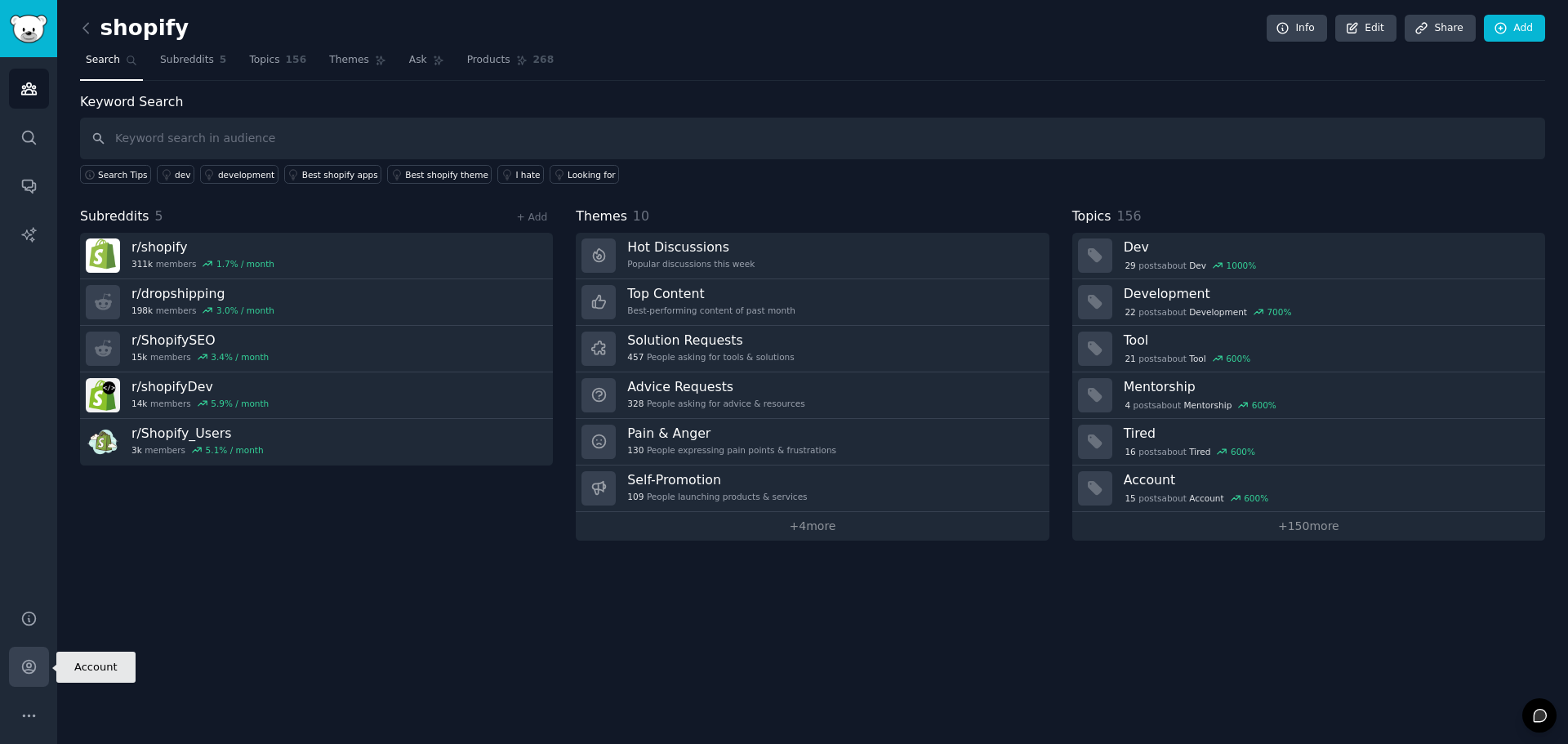
click at [28, 677] on link "Account" at bounding box center [29, 667] width 40 height 40
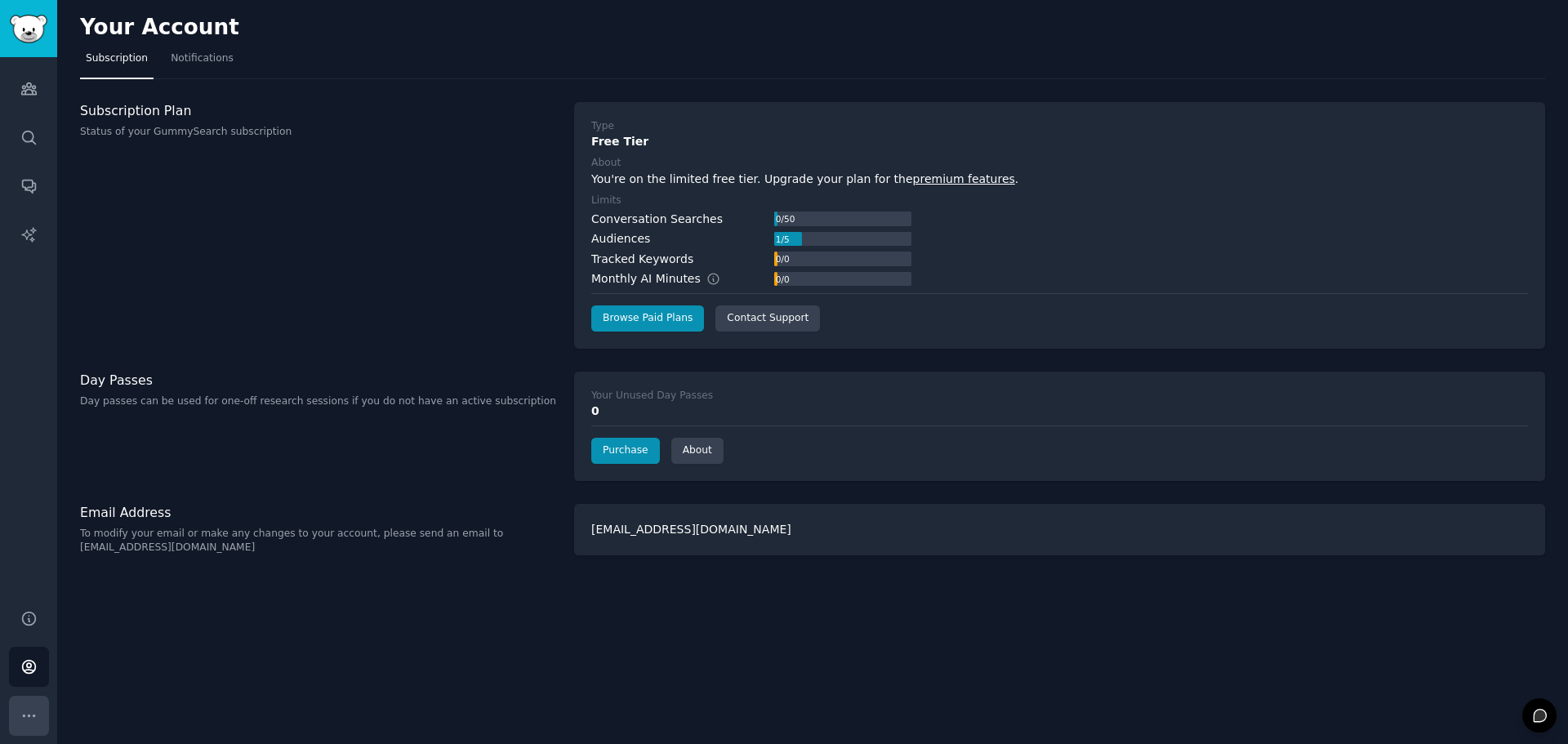
click at [33, 707] on icon "Sidebar" at bounding box center [29, 715] width 17 height 17
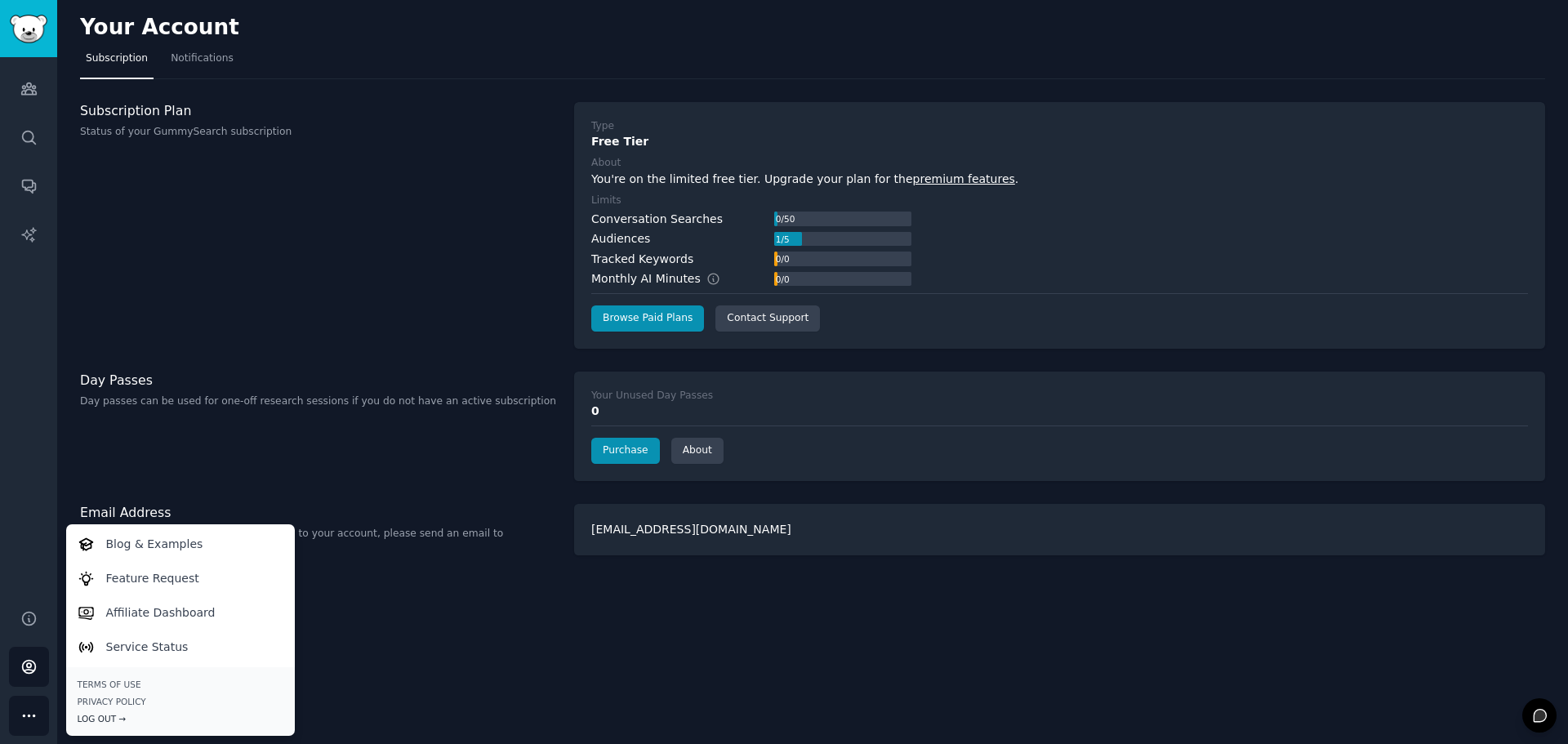
click at [112, 715] on div "Log Out →" at bounding box center [180, 719] width 206 height 12
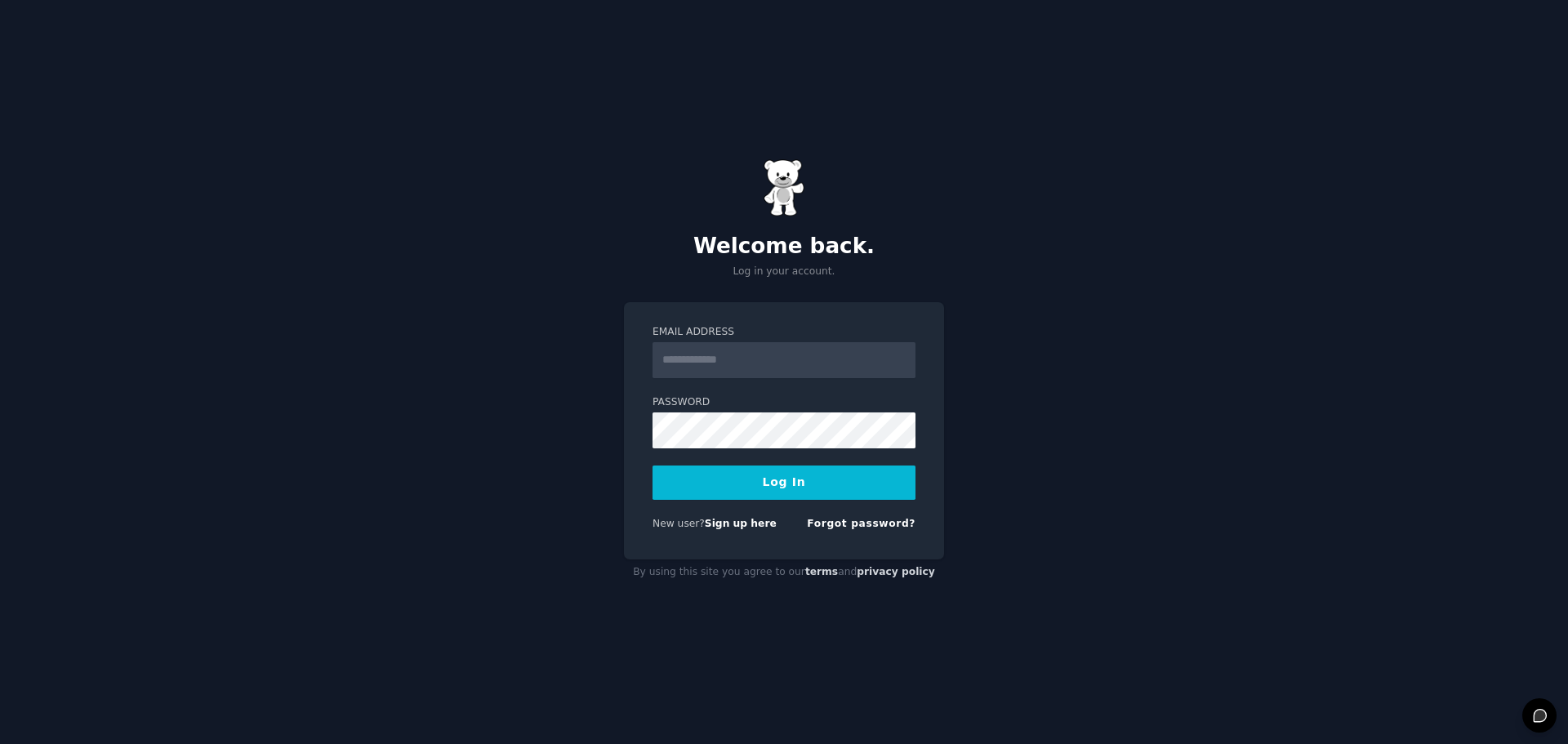
click at [747, 347] on input "Email Address" at bounding box center [783, 360] width 263 height 36
click at [701, 359] on input "Email Address" at bounding box center [783, 360] width 263 height 36
type input "**********"
click at [773, 483] on button "Log In" at bounding box center [783, 483] width 263 height 34
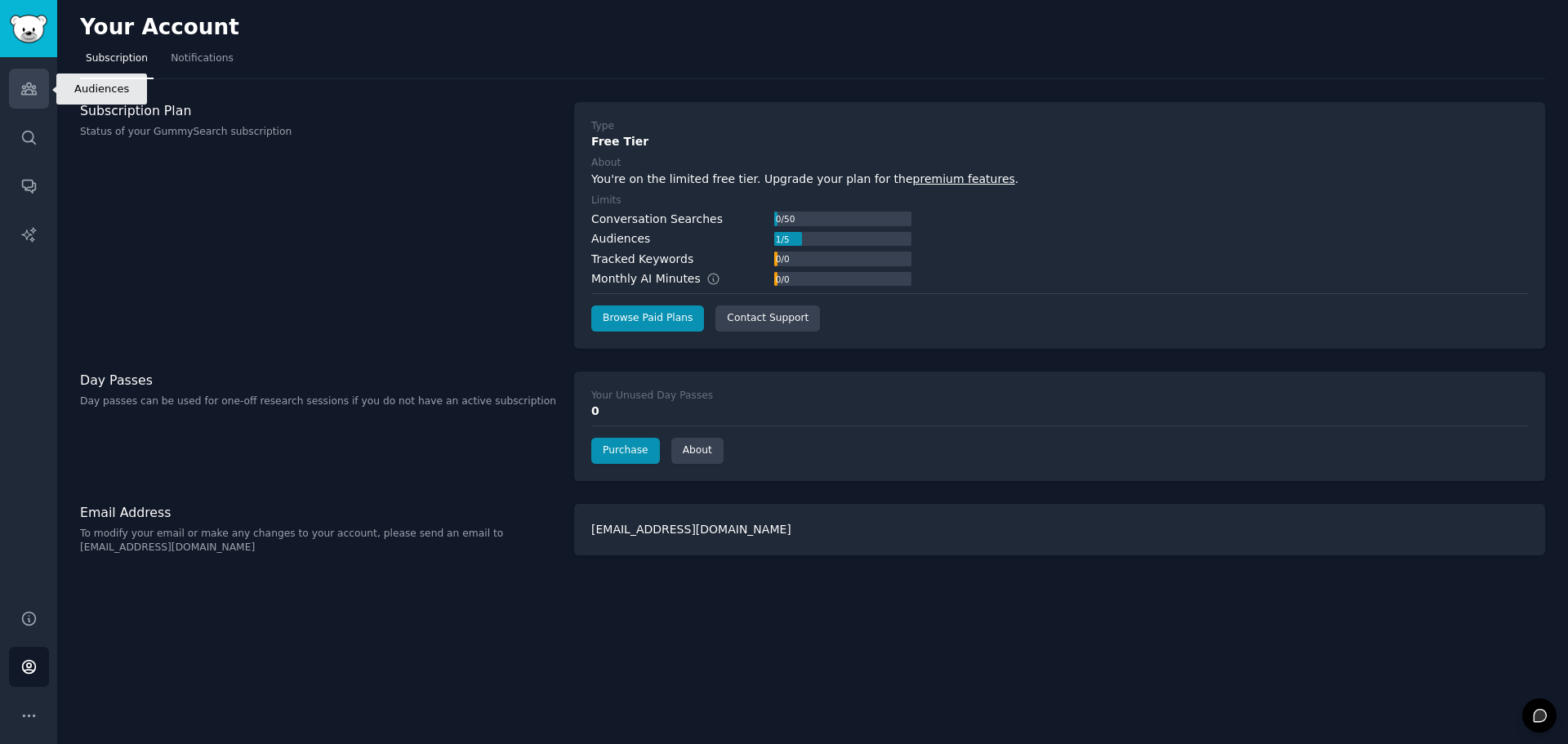
click at [22, 89] on icon "Sidebar" at bounding box center [29, 88] width 17 height 17
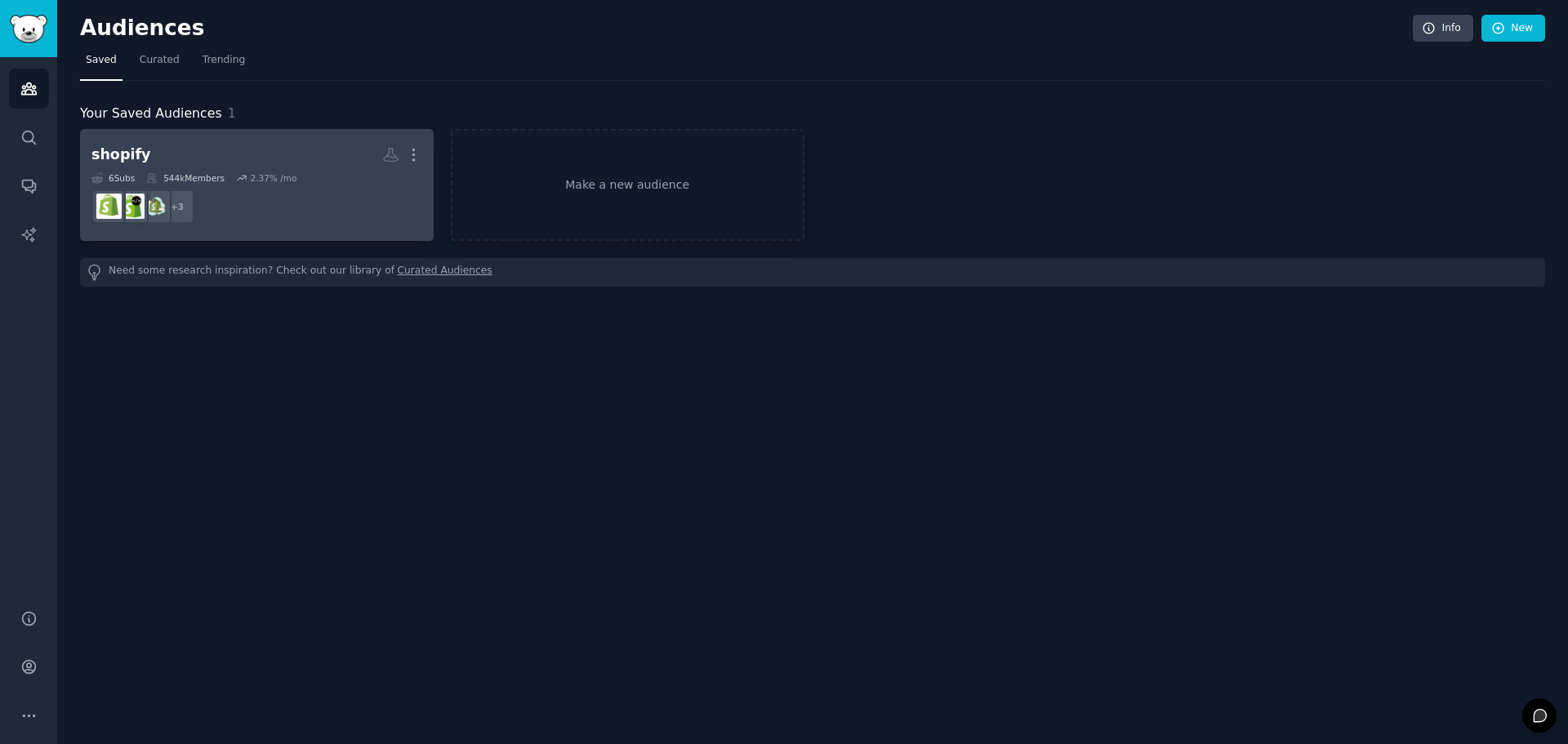
click at [286, 191] on dd "+ 3" at bounding box center [257, 207] width 330 height 46
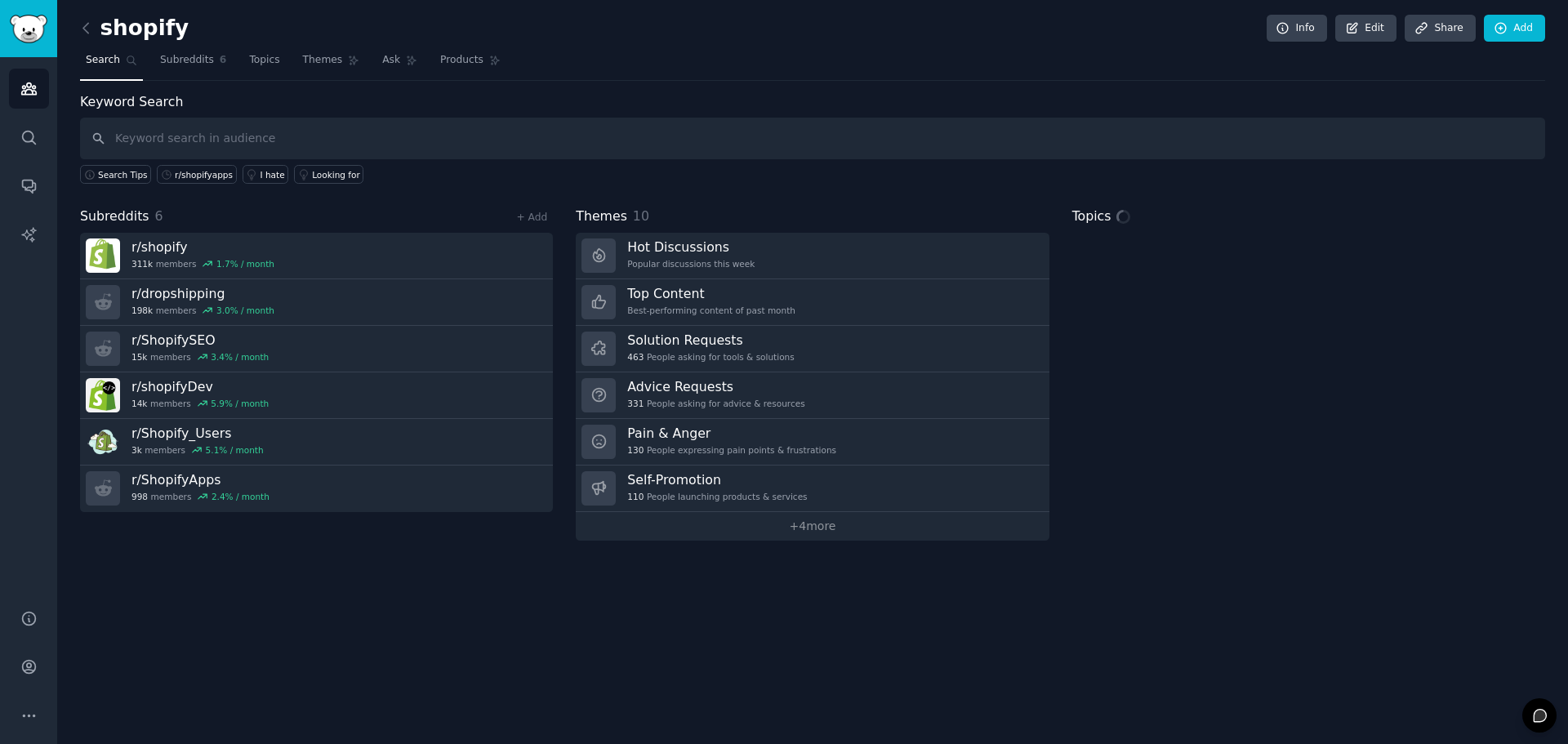
click at [383, 199] on div "Keyword Search Search Tips r/shopifyapps I hate Looking for Subreddits 6 + Add …" at bounding box center [812, 316] width 1465 height 448
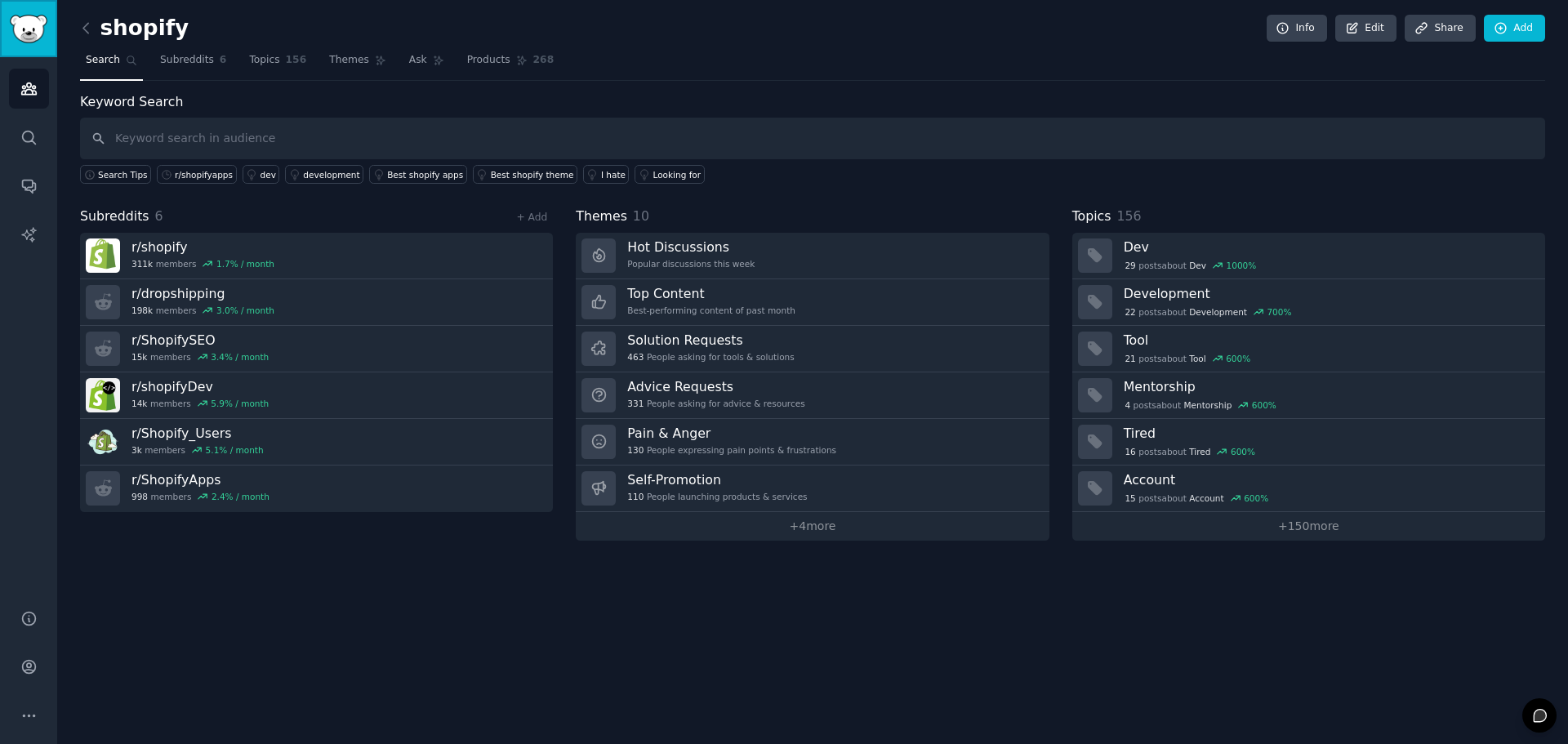
click at [26, 30] on img "Sidebar" at bounding box center [29, 29] width 38 height 29
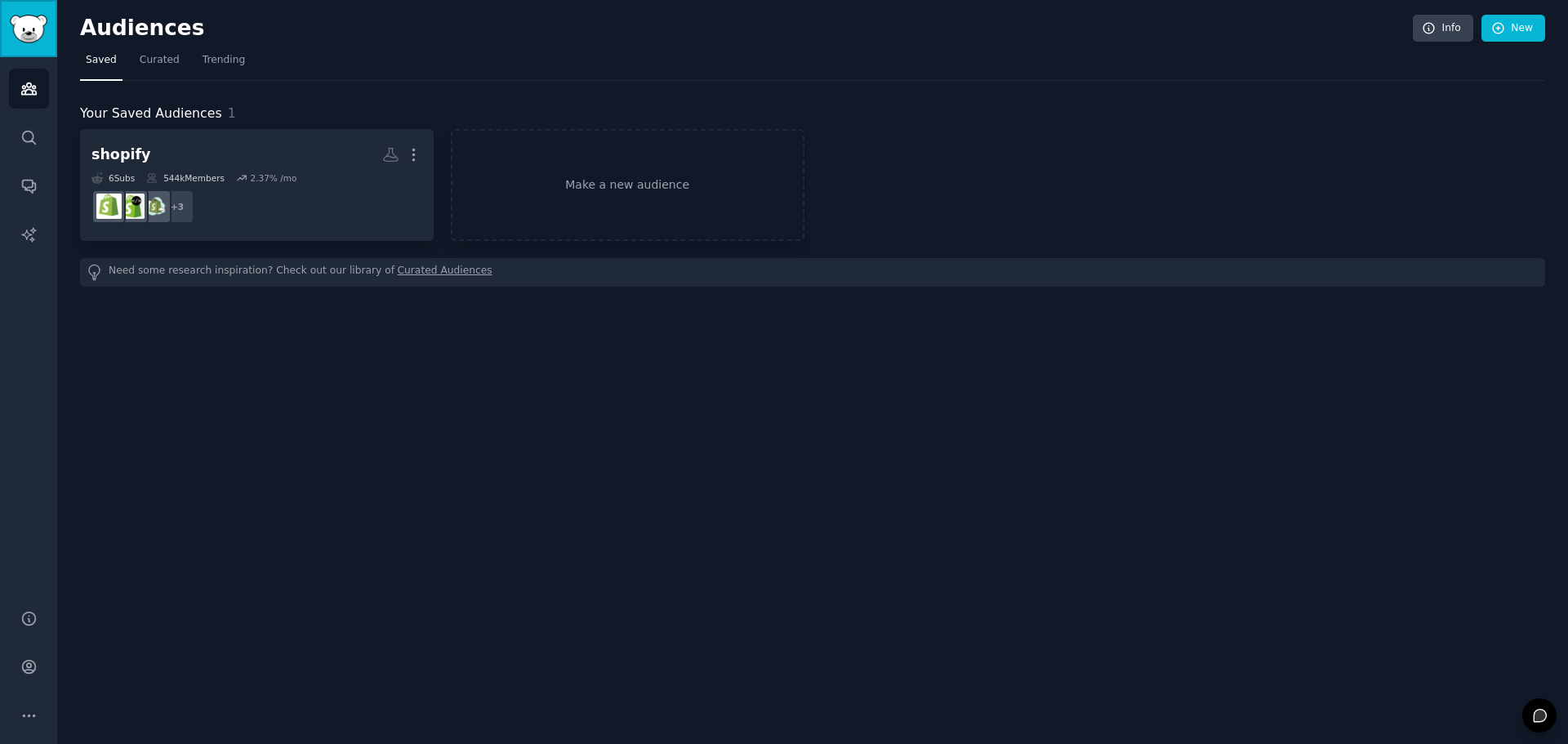
click at [26, 31] on img "Sidebar" at bounding box center [29, 29] width 38 height 29
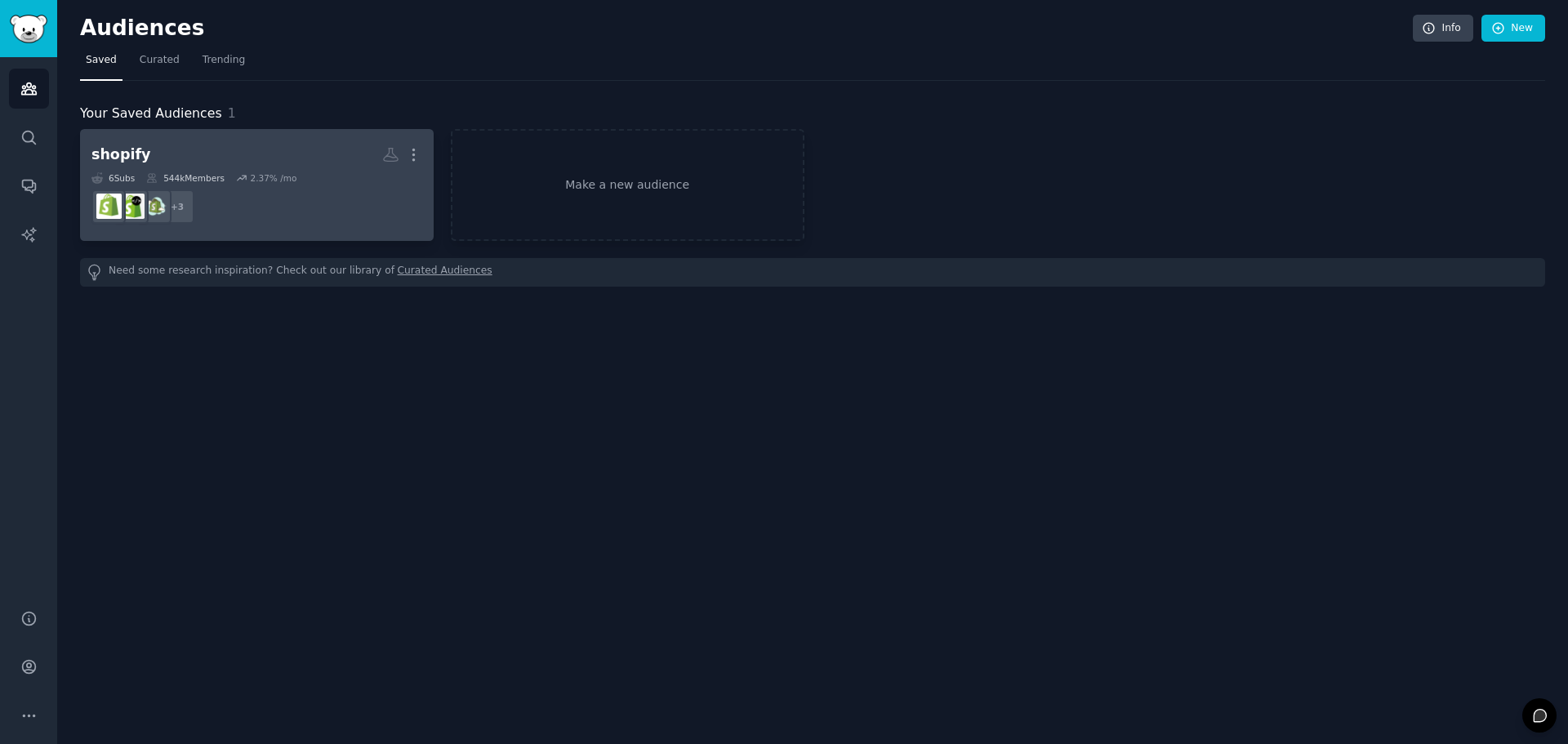
click at [318, 202] on dd "+ 3" at bounding box center [257, 207] width 330 height 46
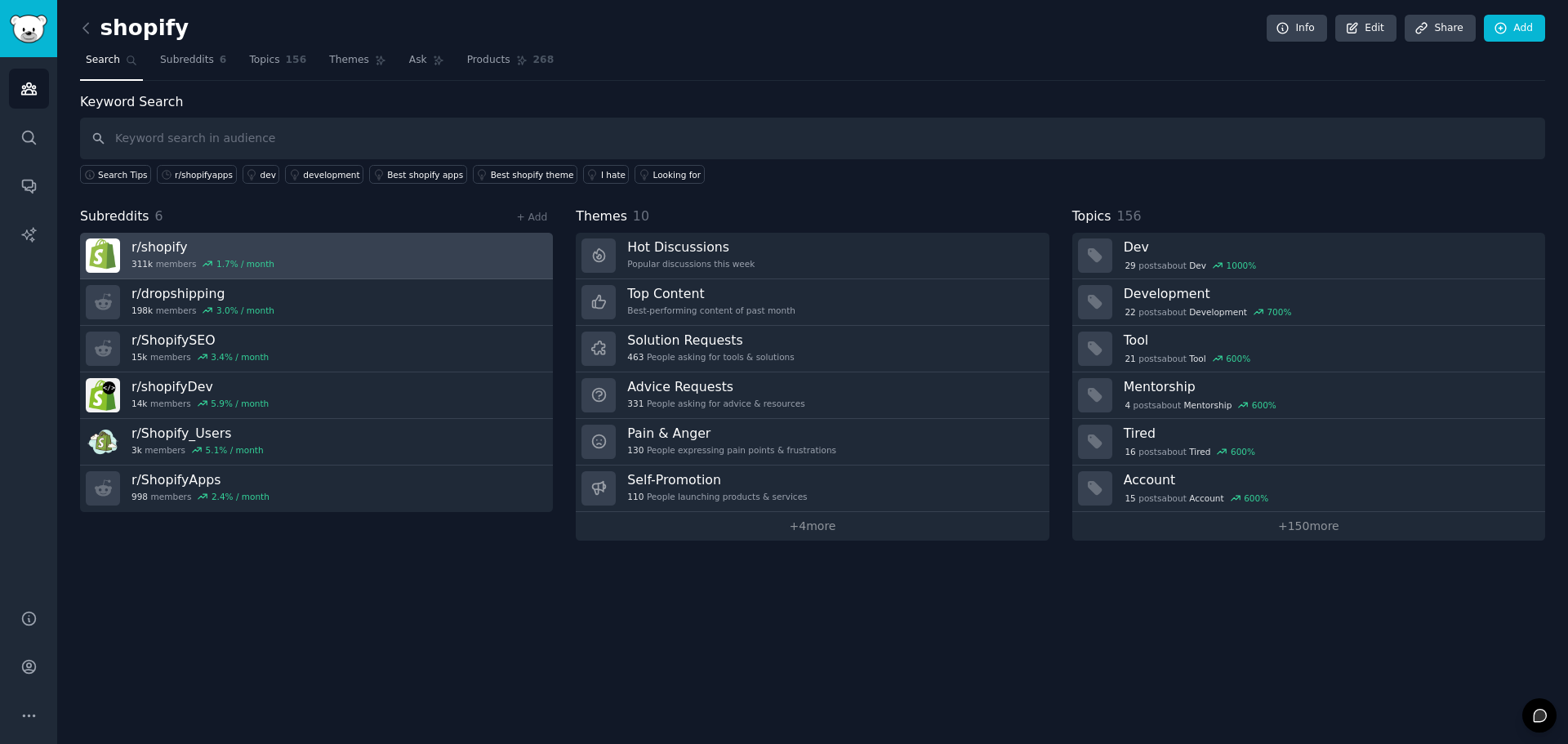
click at [298, 266] on link "r/ shopify 311k members 1.7 % / month" at bounding box center [316, 256] width 472 height 47
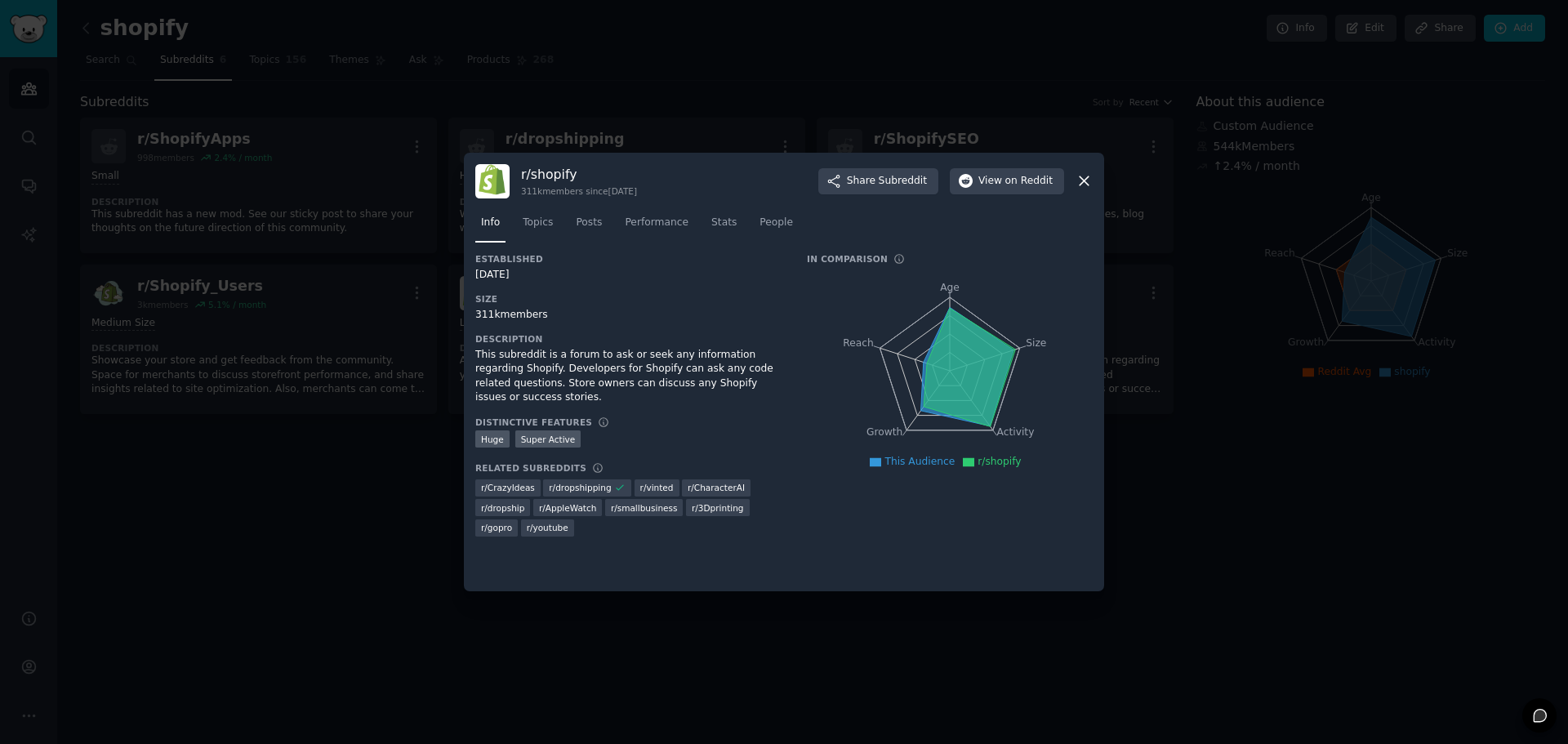
click at [376, 483] on div at bounding box center [784, 372] width 1568 height 744
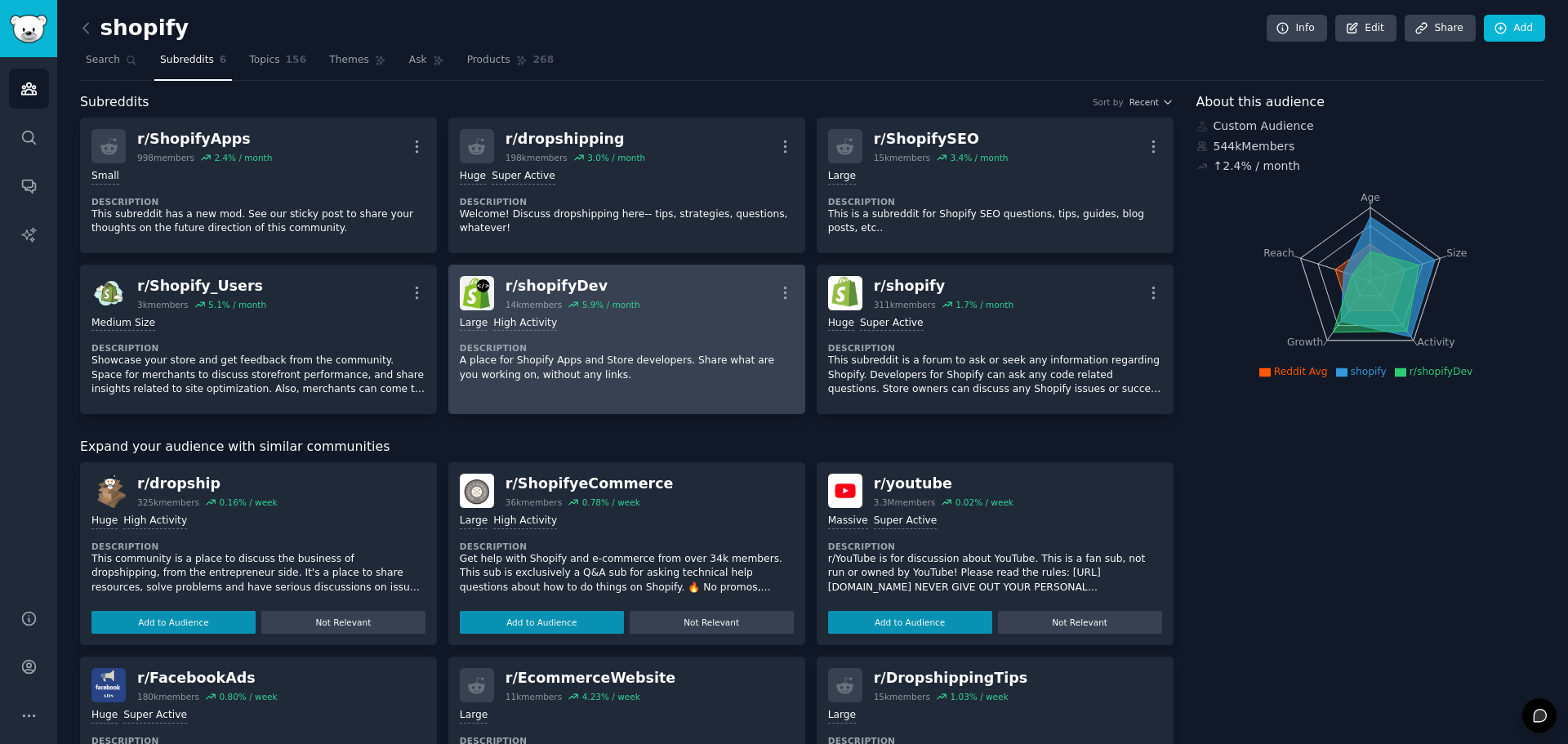
click at [701, 345] on dt "Description" at bounding box center [627, 348] width 334 height 12
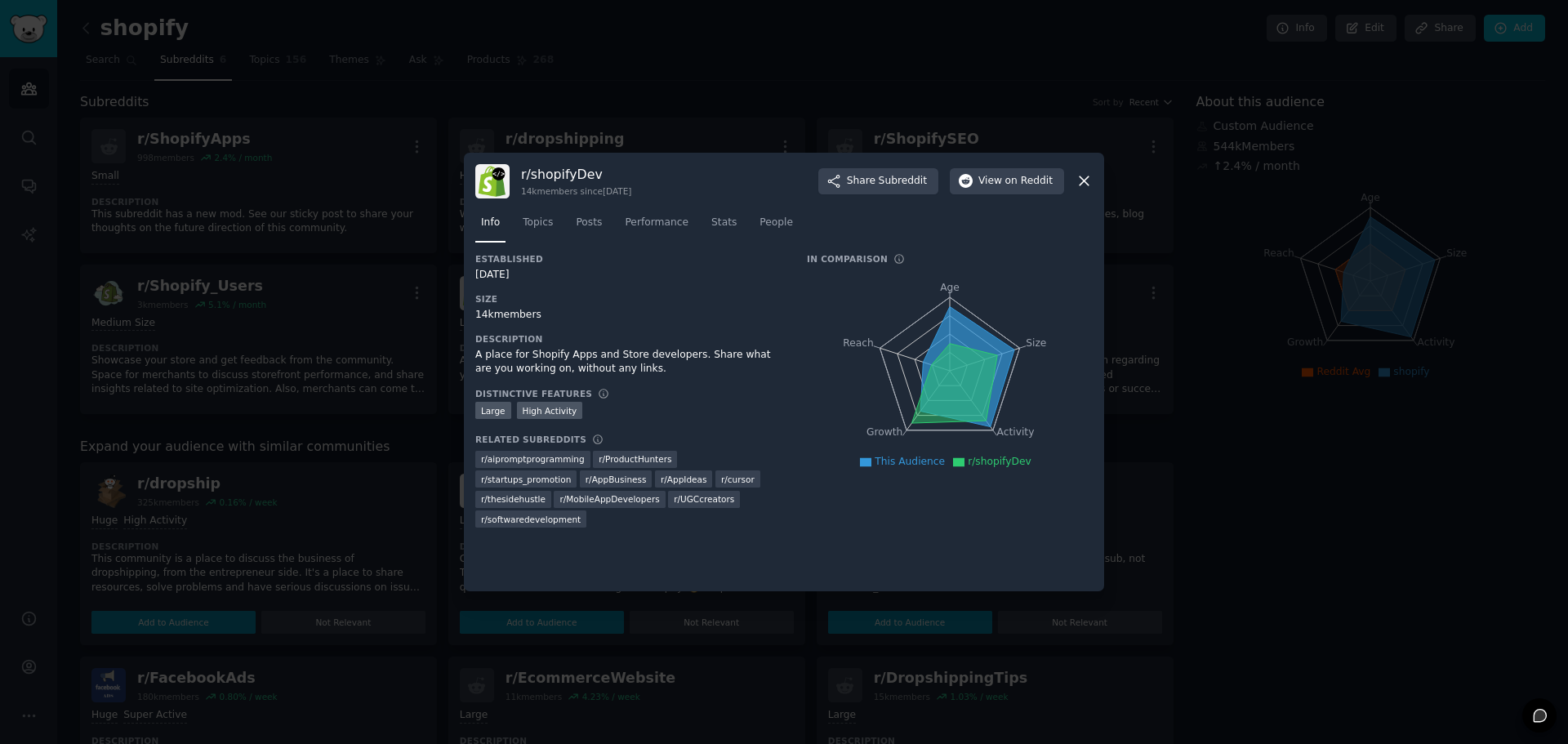
click at [432, 365] on div at bounding box center [784, 372] width 1568 height 744
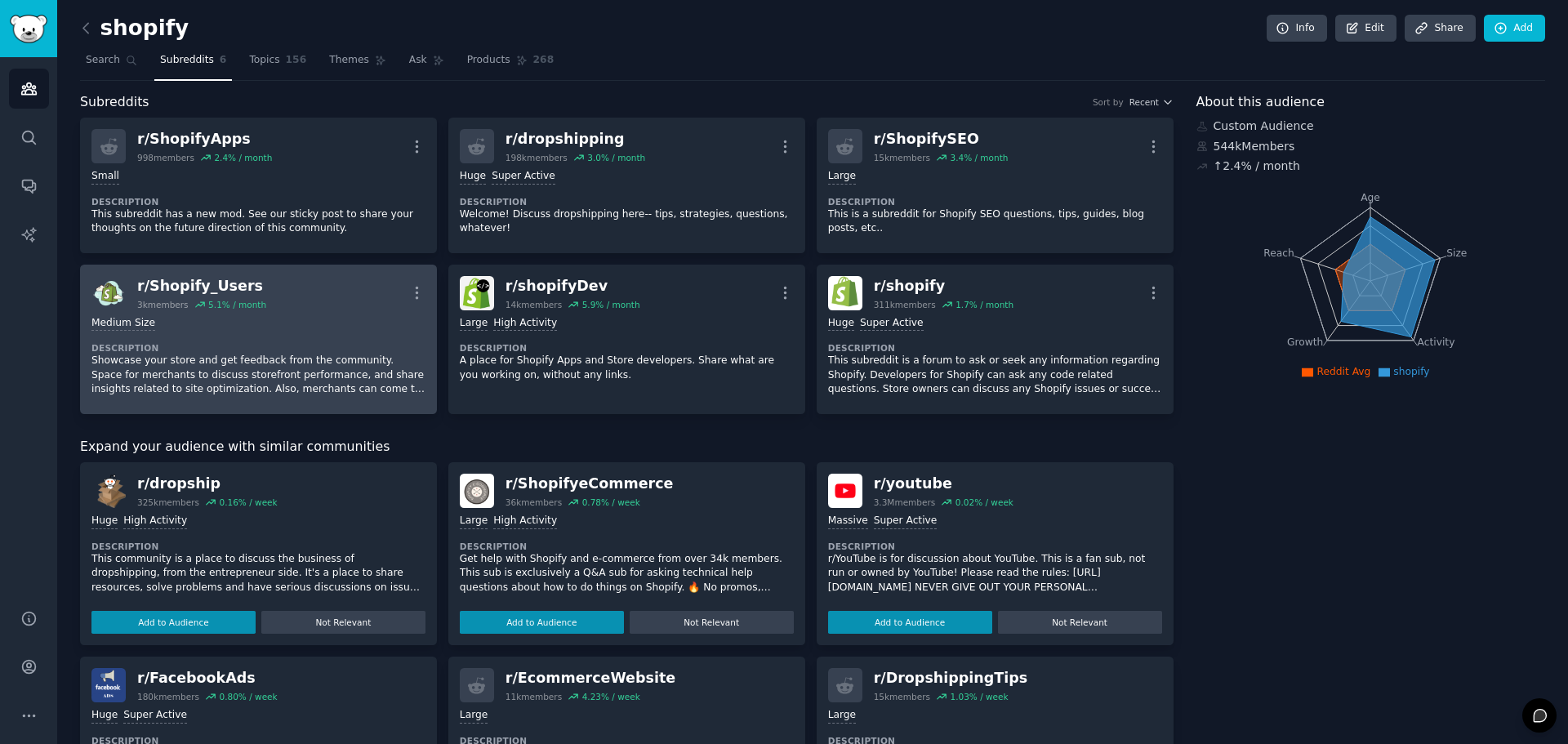
click at [403, 346] on dt "Description" at bounding box center [259, 348] width 334 height 12
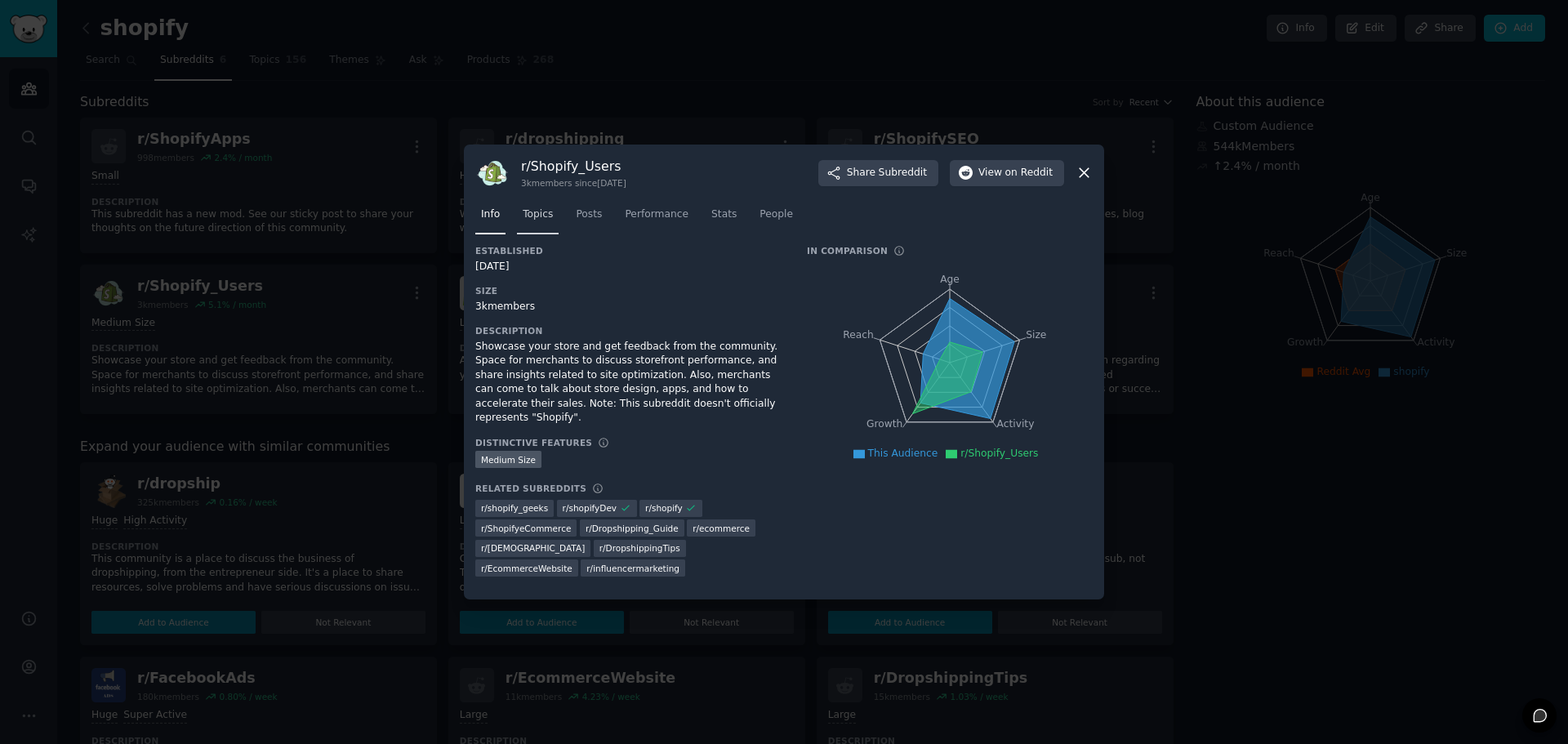
click at [530, 219] on span "Topics" at bounding box center [538, 215] width 31 height 14
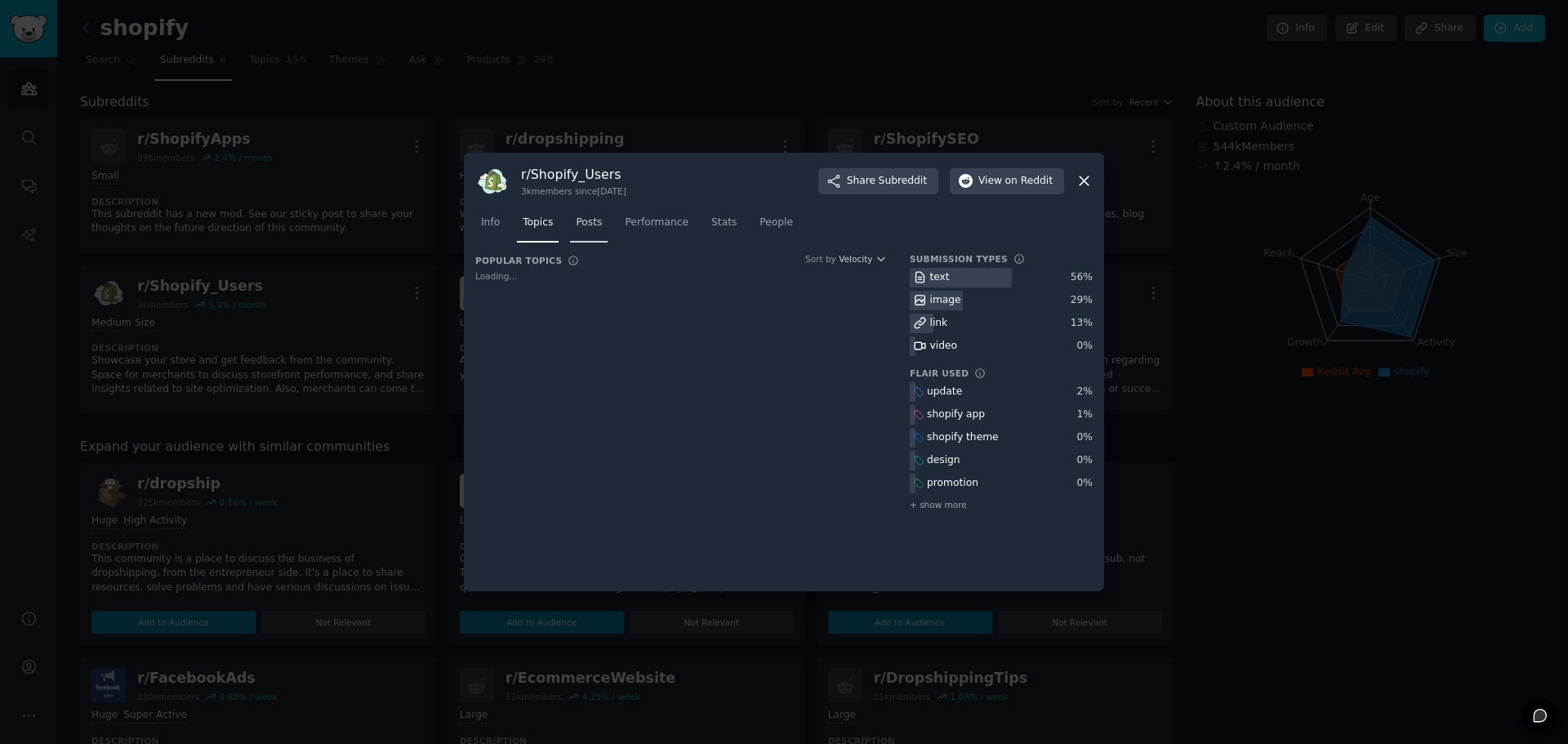
click at [591, 223] on span "Posts" at bounding box center [588, 223] width 26 height 14
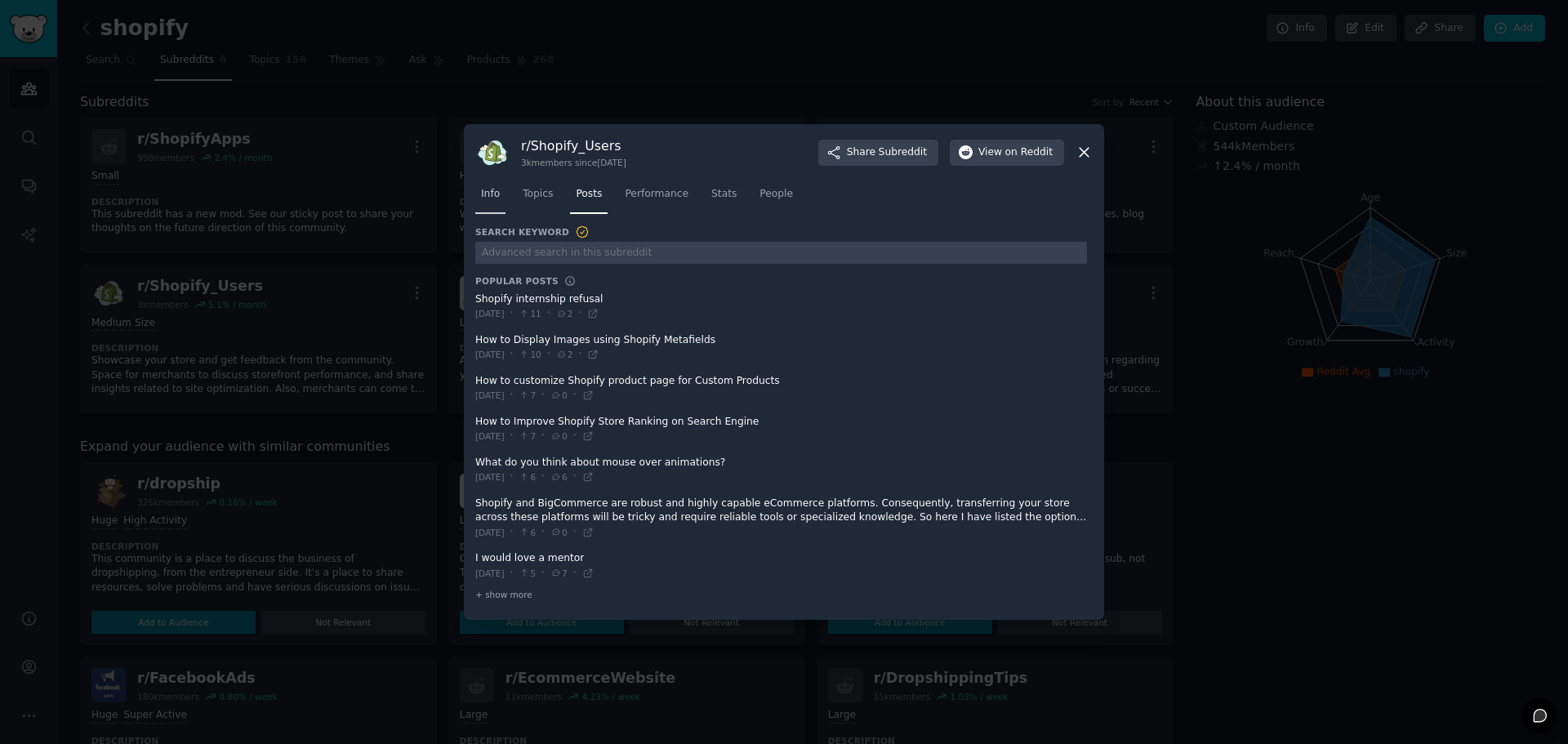
click at [483, 204] on link "Info" at bounding box center [490, 198] width 31 height 33
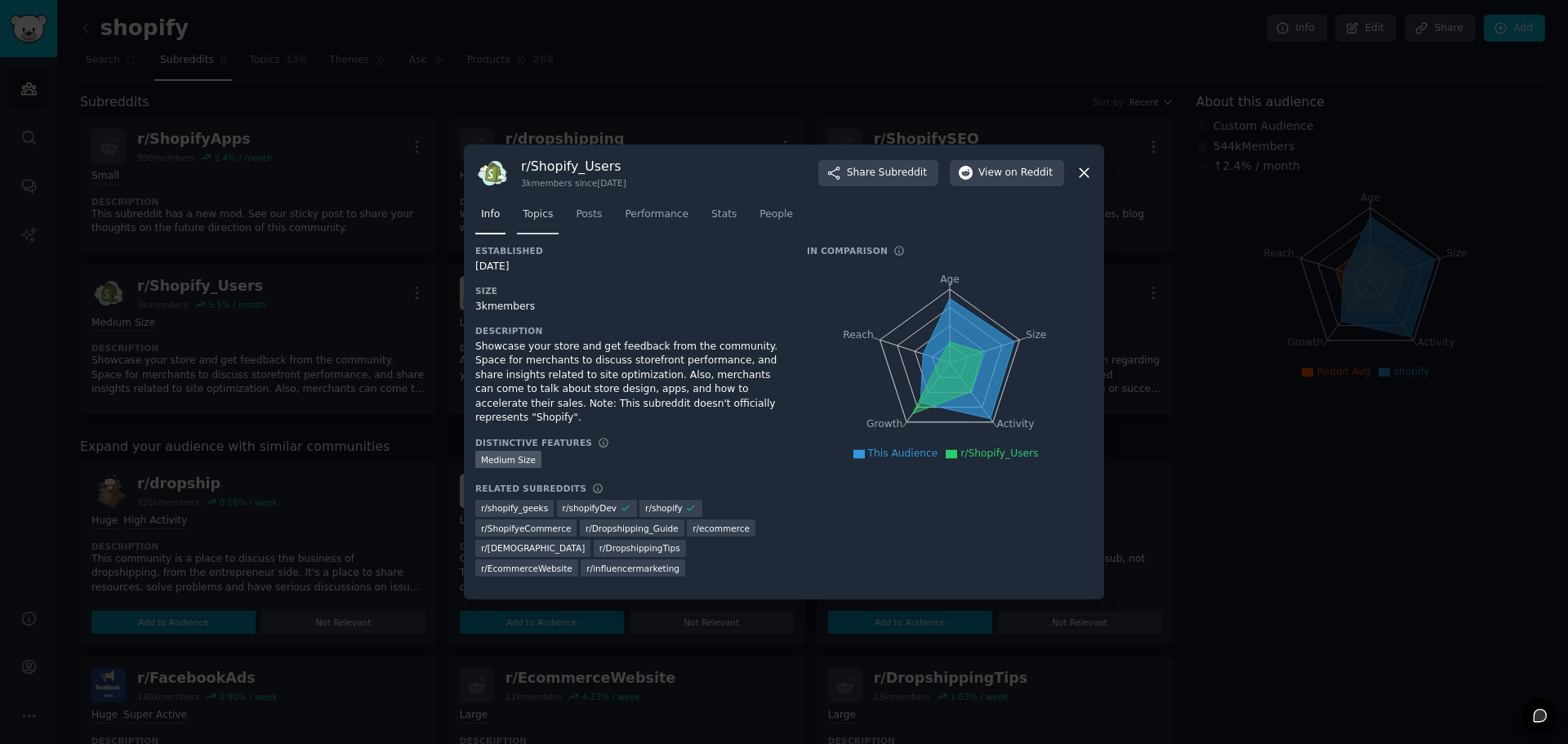
click at [546, 222] on span "Topics" at bounding box center [538, 215] width 31 height 14
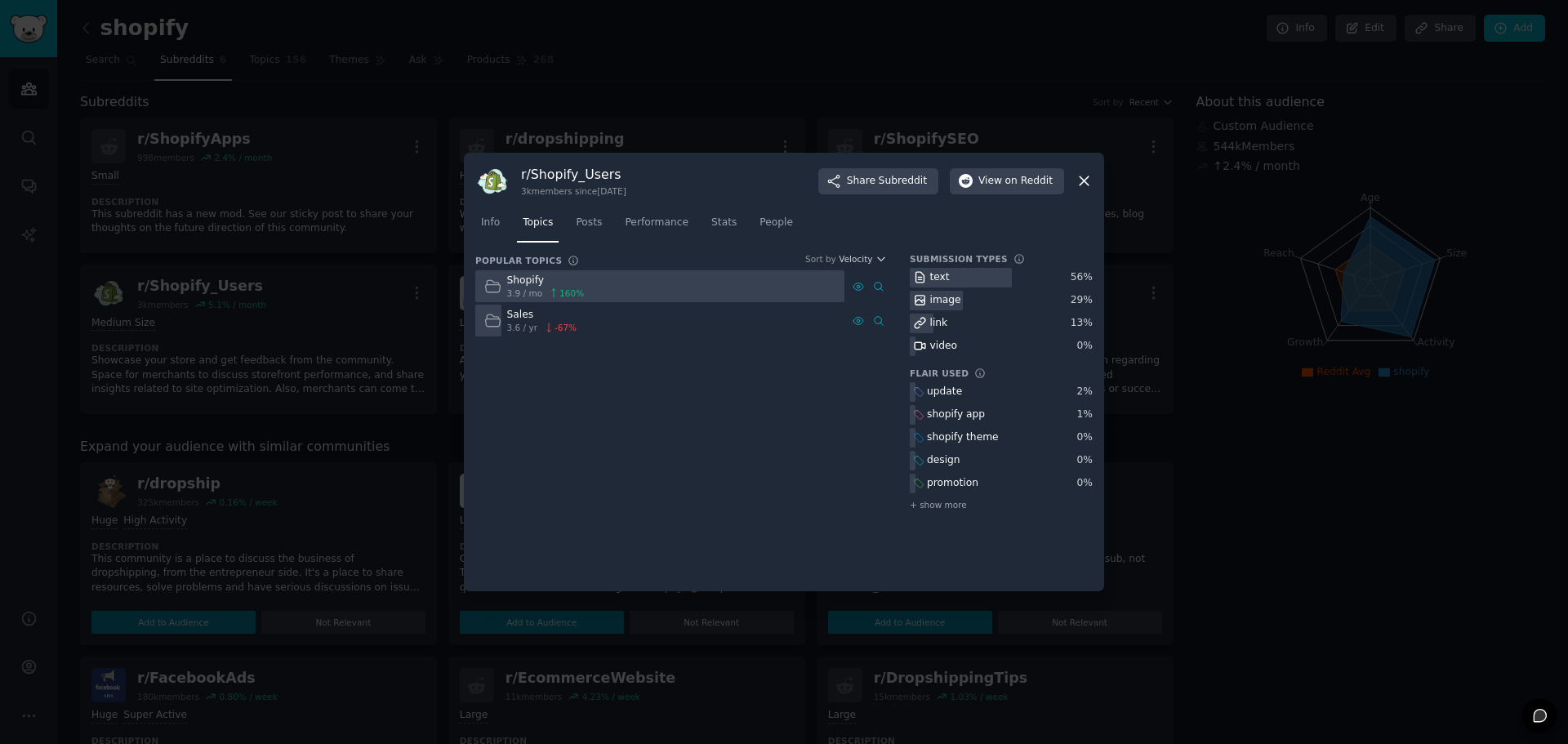
click at [626, 291] on div at bounding box center [659, 286] width 369 height 31
click at [561, 290] on span "160 %" at bounding box center [571, 293] width 24 height 12
click at [524, 283] on div "Shopify" at bounding box center [546, 281] width 77 height 14
click at [519, 314] on div "Sales" at bounding box center [542, 315] width 70 height 14
click at [600, 216] on link "Posts" at bounding box center [589, 226] width 38 height 33
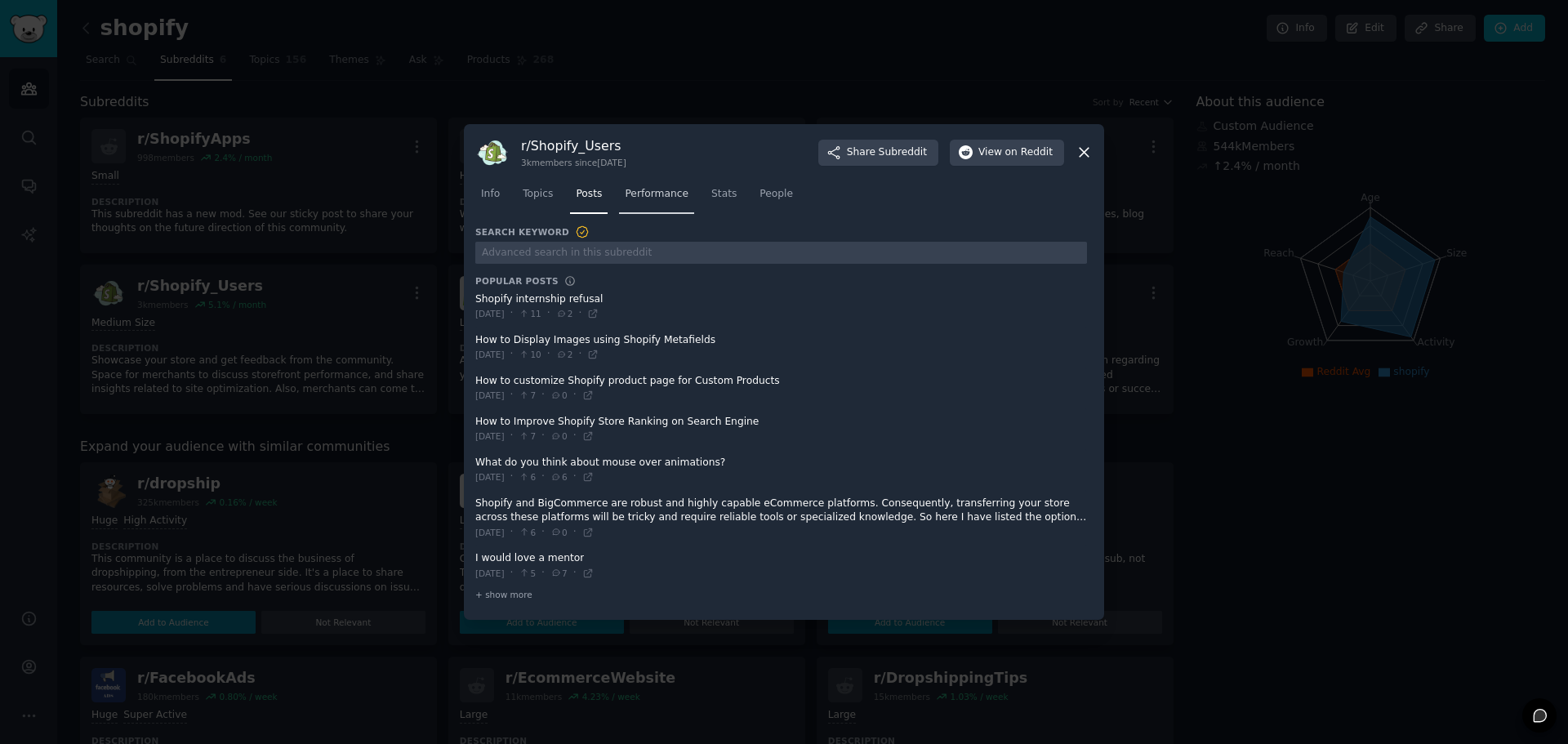
click at [641, 202] on link "Performance" at bounding box center [656, 198] width 75 height 33
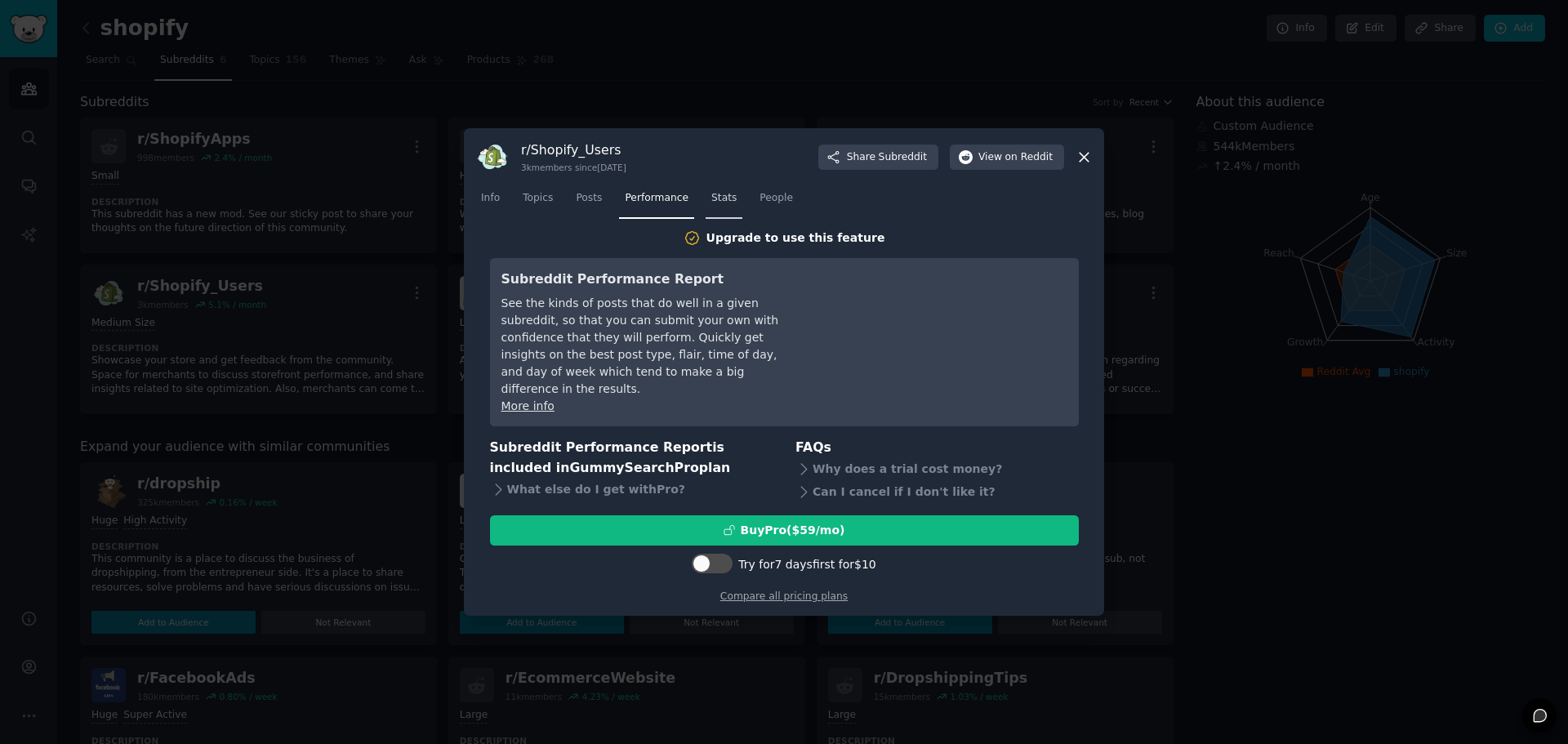
click at [706, 217] on link "Stats" at bounding box center [724, 201] width 37 height 33
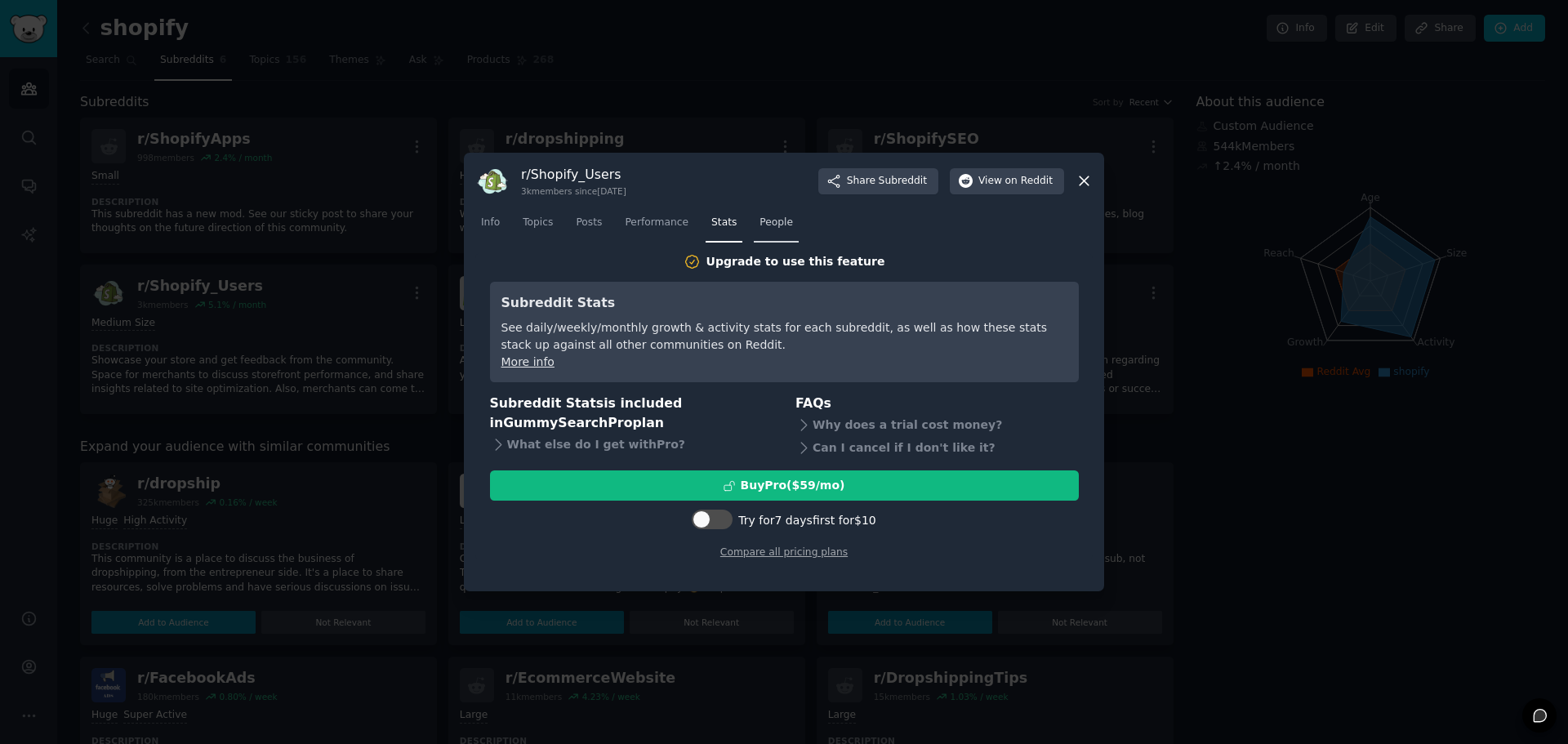
click at [760, 220] on span "People" at bounding box center [776, 223] width 33 height 14
click at [492, 226] on span "Info" at bounding box center [490, 223] width 19 height 14
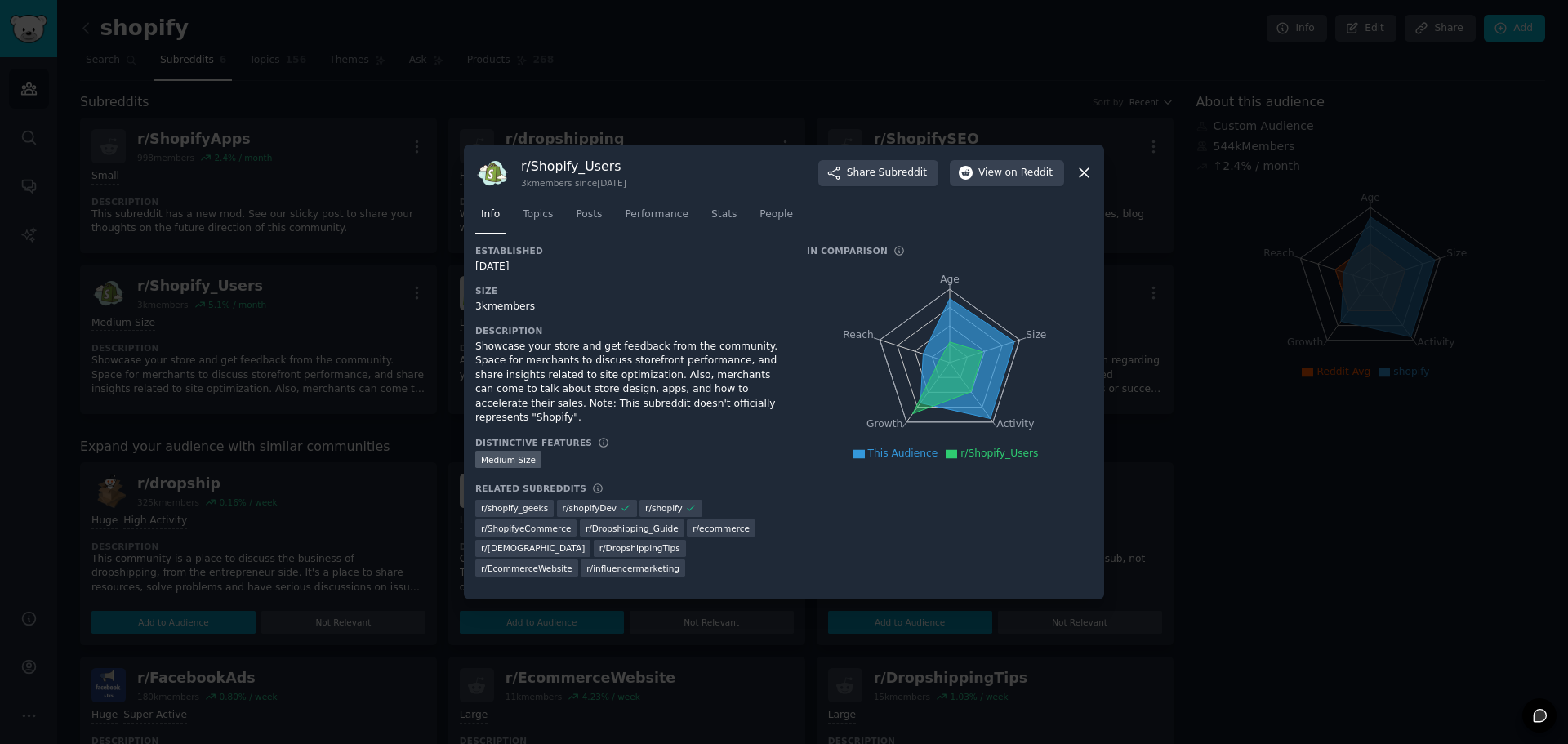
click at [401, 297] on div at bounding box center [784, 372] width 1568 height 744
